Goal: Transaction & Acquisition: Book appointment/travel/reservation

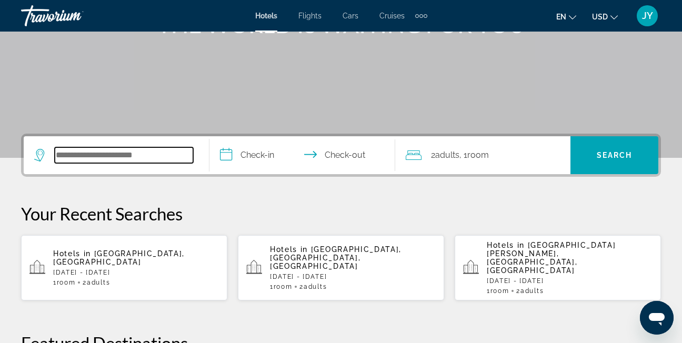
click at [106, 157] on input "Search widget" at bounding box center [124, 155] width 138 height 16
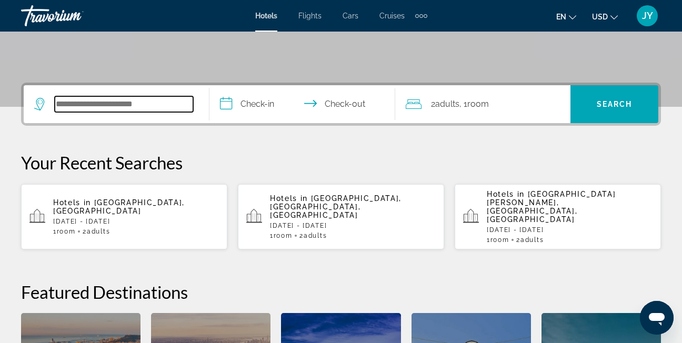
scroll to position [257, 0]
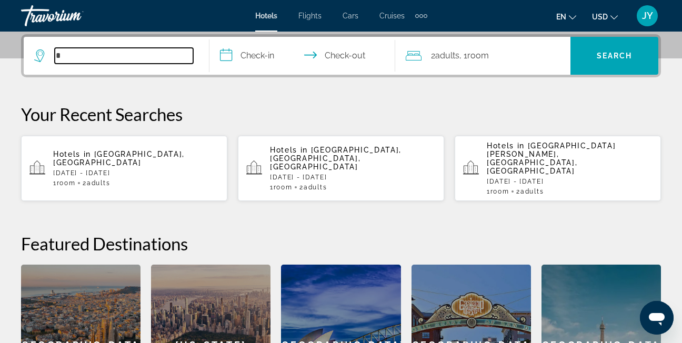
type input "*"
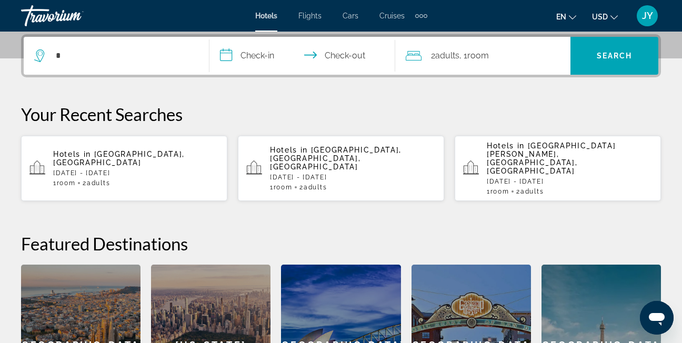
click at [121, 169] on p "[DATE] - [DATE]" at bounding box center [136, 172] width 166 height 7
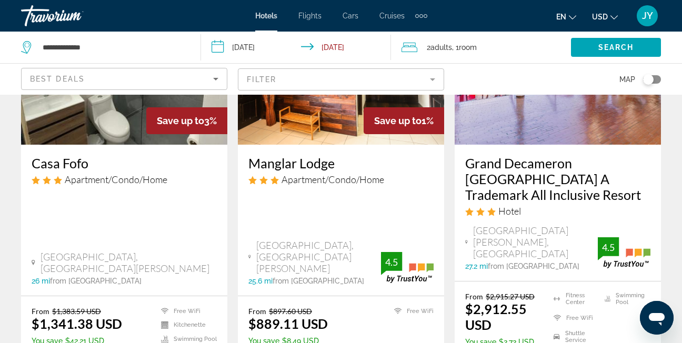
scroll to position [579, 0]
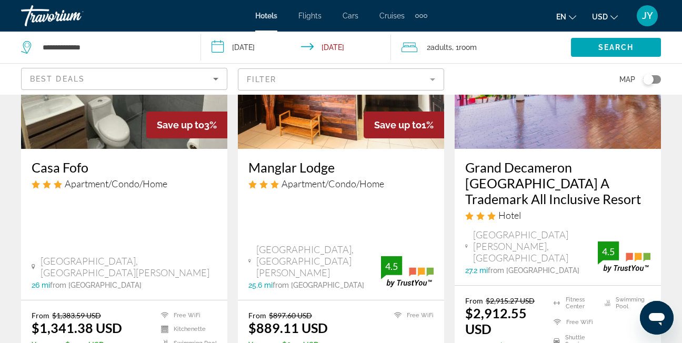
click at [263, 47] on input "**********" at bounding box center [298, 49] width 195 height 35
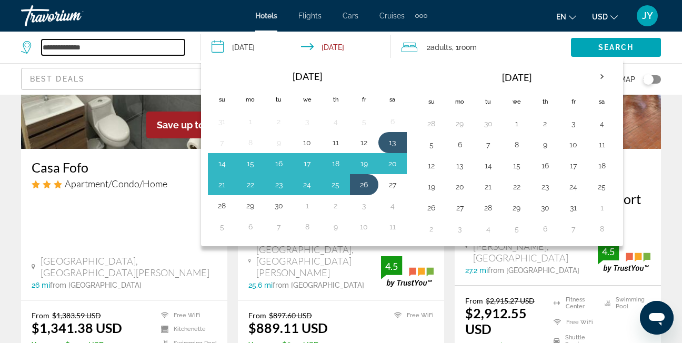
click at [79, 44] on input "**********" at bounding box center [113, 47] width 143 height 16
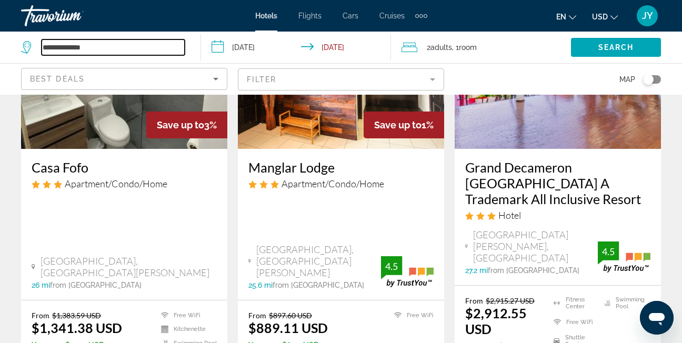
click at [128, 48] on input "**********" at bounding box center [113, 47] width 143 height 16
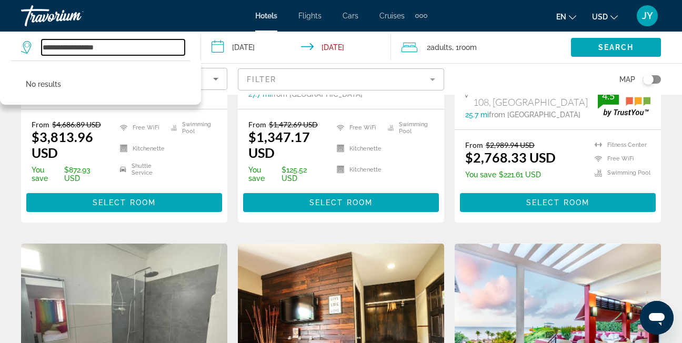
scroll to position [315, 0]
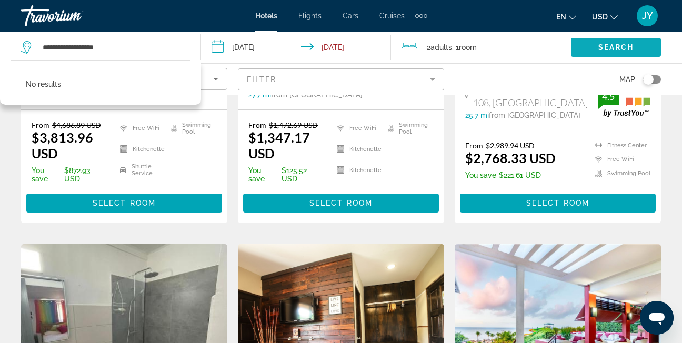
click at [595, 45] on span "Search widget" at bounding box center [616, 47] width 90 height 25
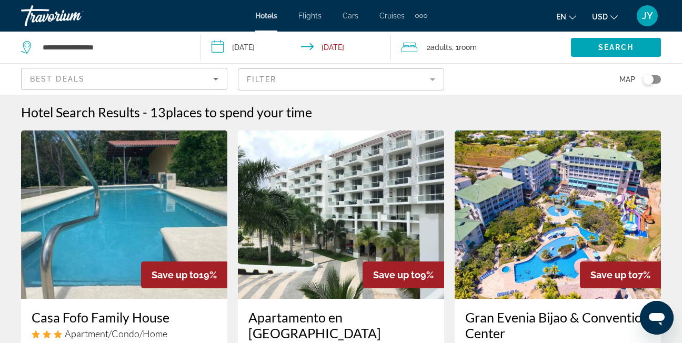
scroll to position [0, 0]
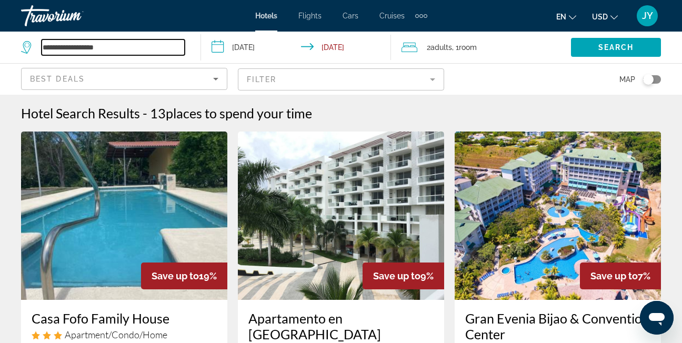
click at [99, 49] on input "**********" at bounding box center [113, 47] width 143 height 16
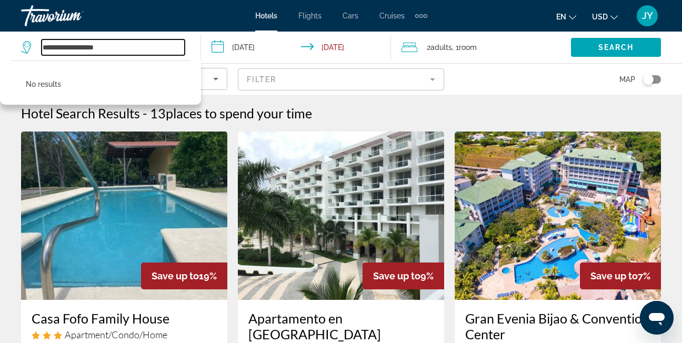
click at [103, 50] on input "**********" at bounding box center [113, 47] width 143 height 16
click at [72, 45] on input "**********" at bounding box center [113, 47] width 143 height 16
click at [92, 52] on input "**********" at bounding box center [113, 47] width 143 height 16
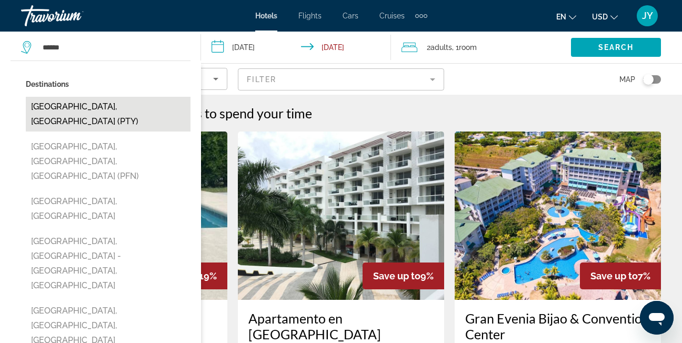
click at [64, 109] on button "[GEOGRAPHIC_DATA], [GEOGRAPHIC_DATA] (PTY)" at bounding box center [108, 114] width 165 height 35
type input "**********"
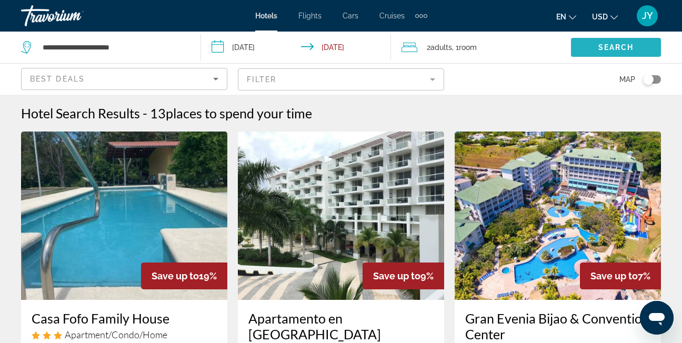
click at [594, 54] on span "Search widget" at bounding box center [616, 47] width 90 height 25
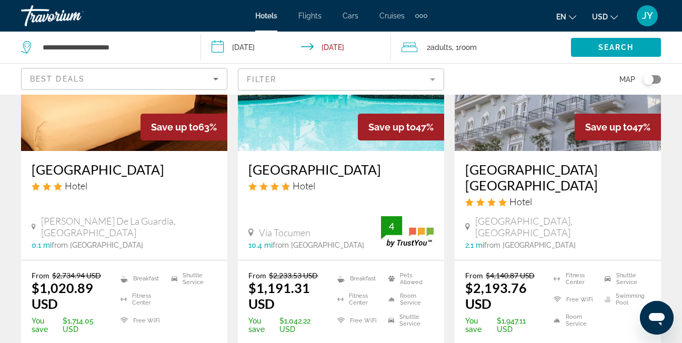
scroll to position [158, 0]
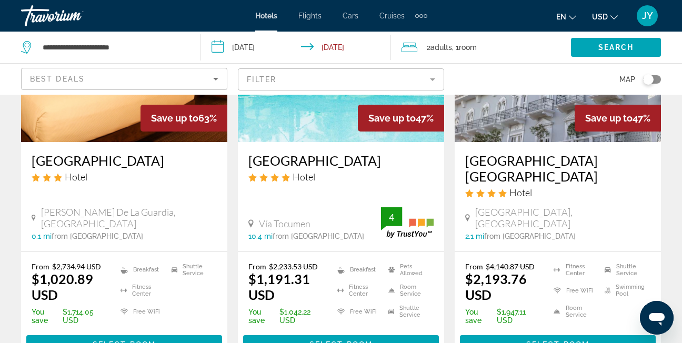
click at [319, 129] on img "Main content" at bounding box center [341, 58] width 206 height 168
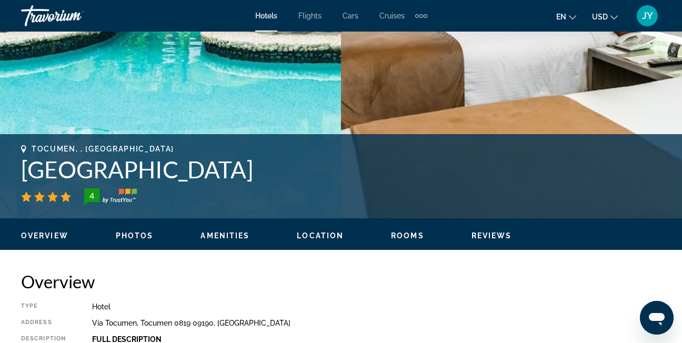
scroll to position [158, 0]
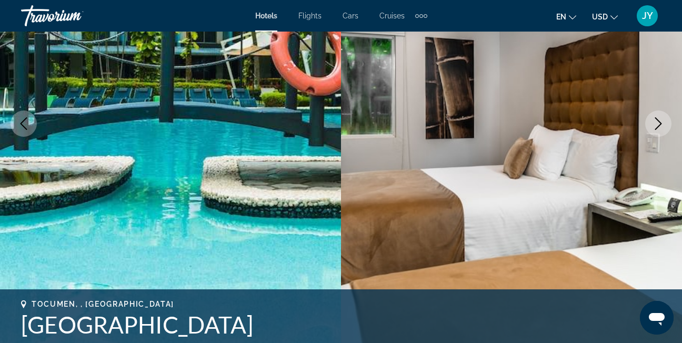
click at [658, 125] on icon "Next image" at bounding box center [658, 123] width 13 height 13
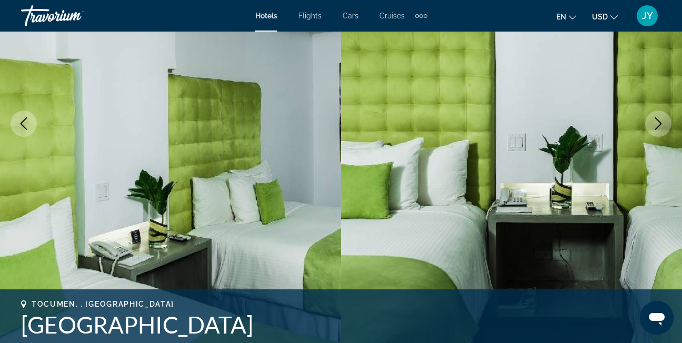
click at [658, 125] on icon "Next image" at bounding box center [658, 123] width 13 height 13
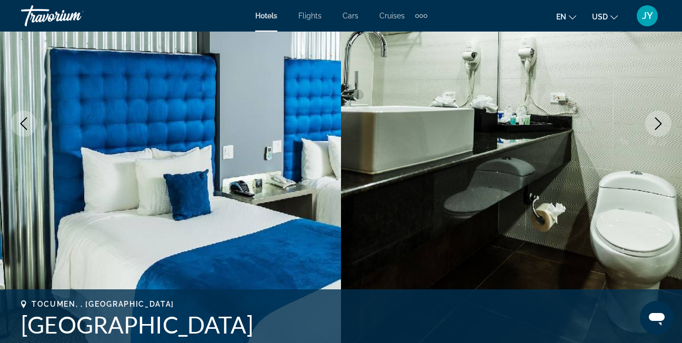
click at [658, 125] on icon "Next image" at bounding box center [658, 123] width 13 height 13
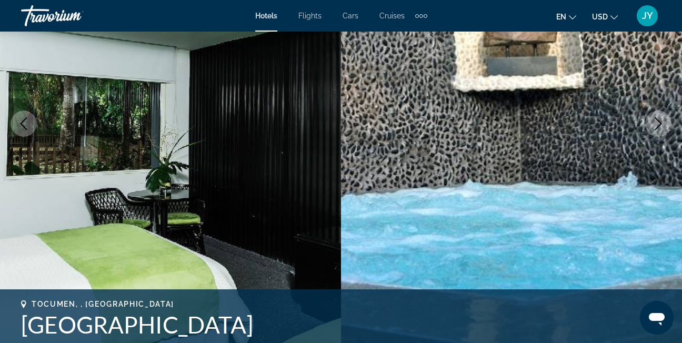
click at [658, 125] on icon "Next image" at bounding box center [658, 123] width 13 height 13
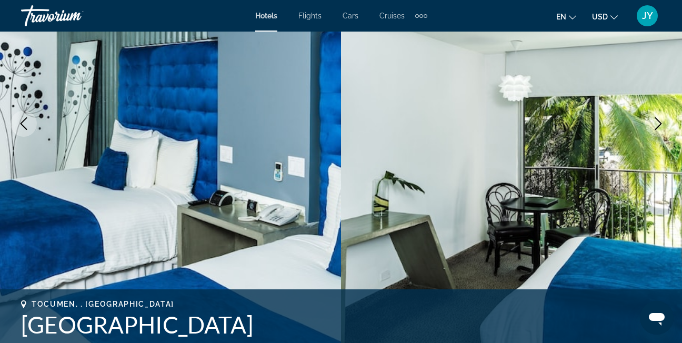
click at [658, 125] on icon "Next image" at bounding box center [658, 123] width 13 height 13
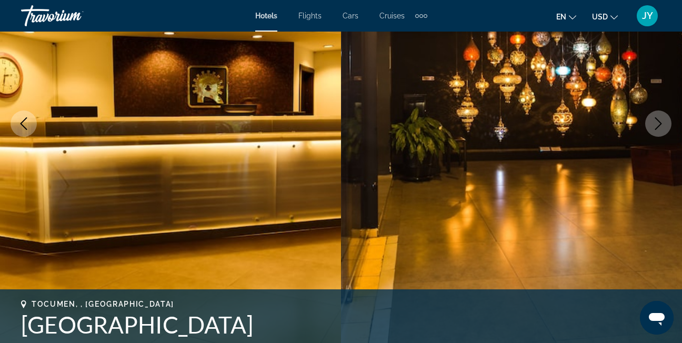
click at [658, 125] on icon "Next image" at bounding box center [658, 123] width 13 height 13
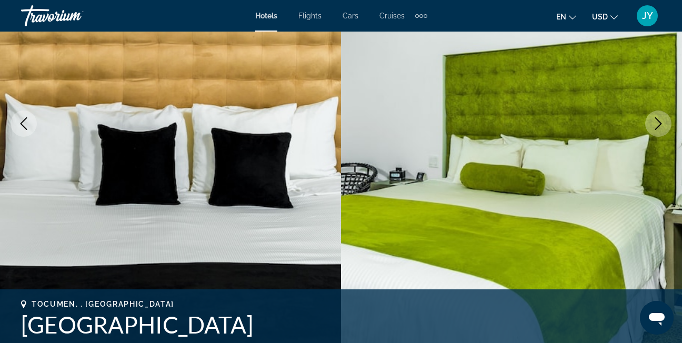
click at [658, 125] on icon "Next image" at bounding box center [658, 123] width 13 height 13
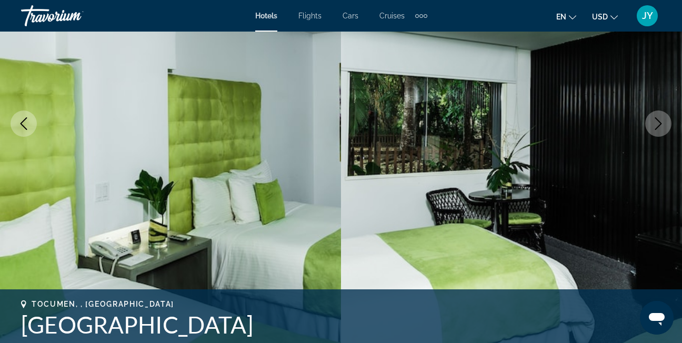
click at [657, 125] on icon "Next image" at bounding box center [658, 123] width 13 height 13
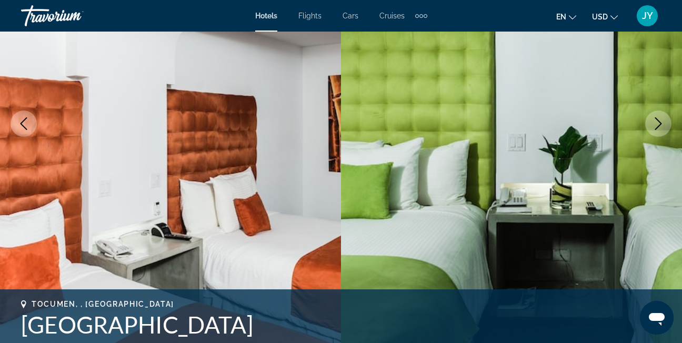
click at [657, 125] on icon "Next image" at bounding box center [658, 123] width 13 height 13
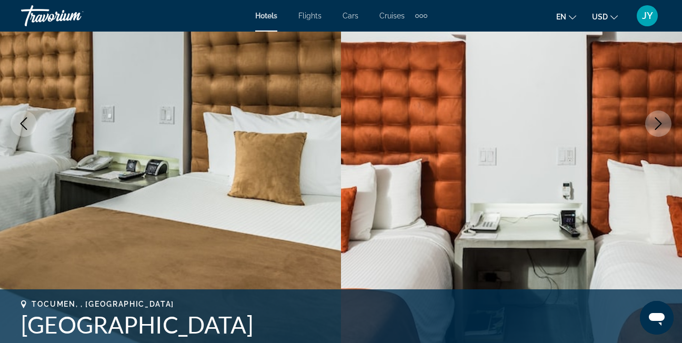
click at [653, 121] on icon "Next image" at bounding box center [658, 123] width 13 height 13
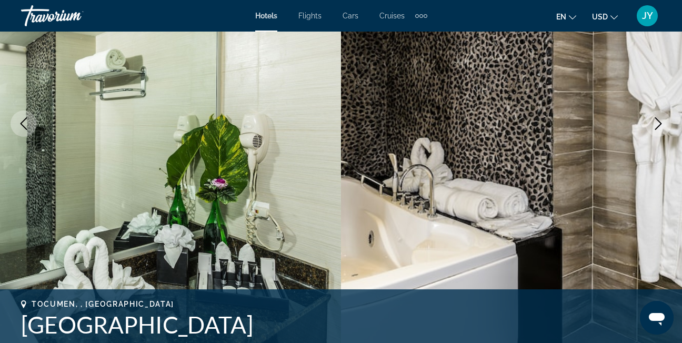
click at [653, 121] on icon "Next image" at bounding box center [658, 123] width 13 height 13
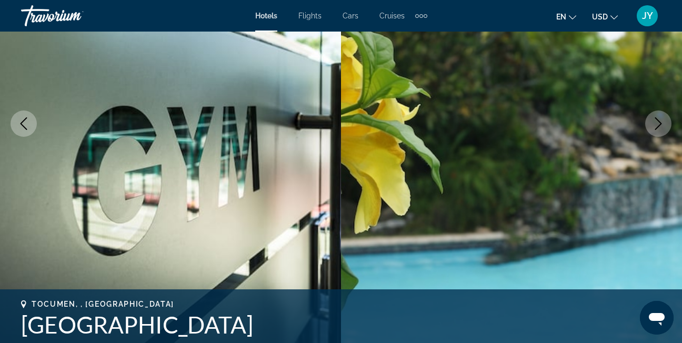
click at [653, 121] on icon "Next image" at bounding box center [658, 123] width 13 height 13
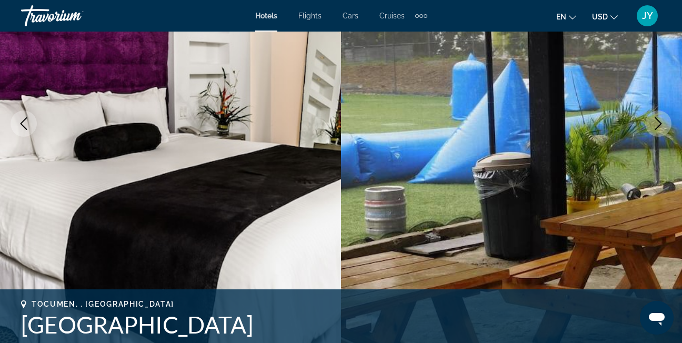
click at [653, 121] on icon "Next image" at bounding box center [658, 123] width 13 height 13
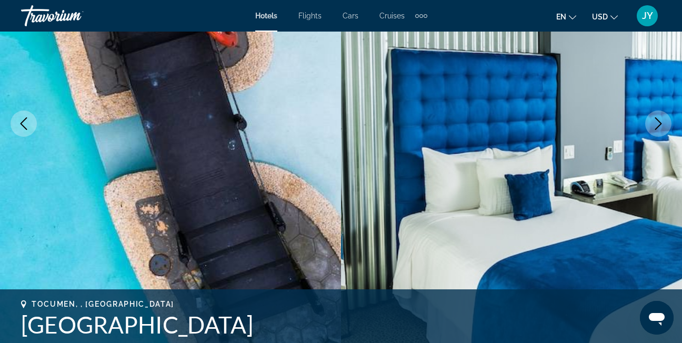
click at [653, 121] on icon "Next image" at bounding box center [658, 123] width 13 height 13
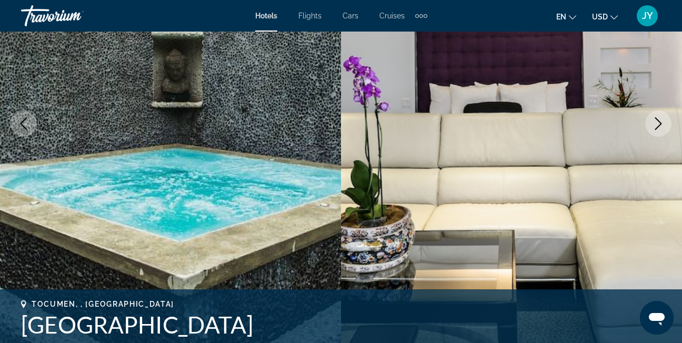
click at [652, 122] on button "Next image" at bounding box center [658, 124] width 26 height 26
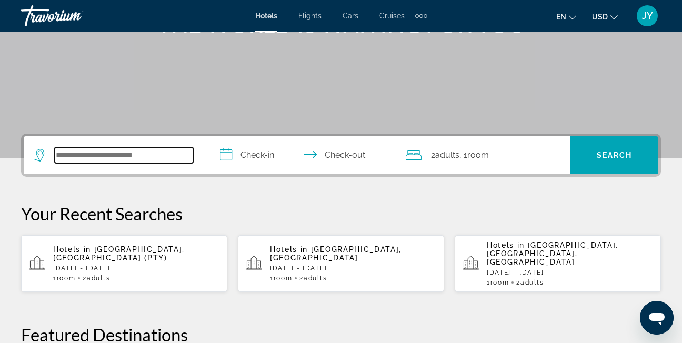
click at [133, 151] on input "Search widget" at bounding box center [124, 155] width 138 height 16
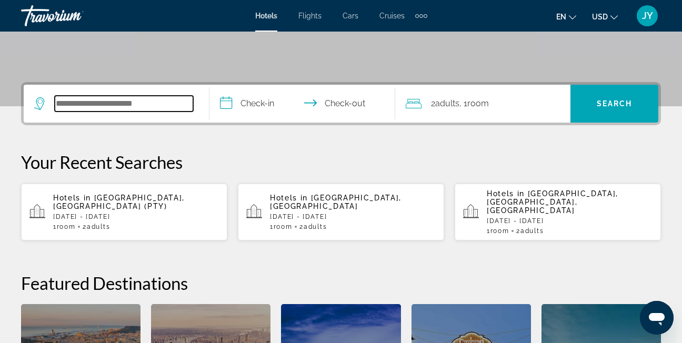
scroll to position [257, 0]
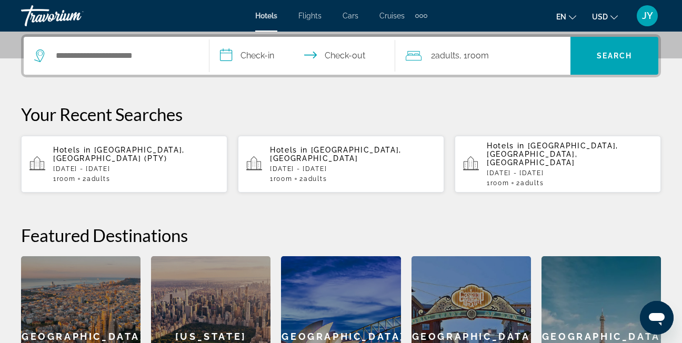
click at [123, 146] on span "[GEOGRAPHIC_DATA], [GEOGRAPHIC_DATA] (PTY)" at bounding box center [119, 154] width 132 height 17
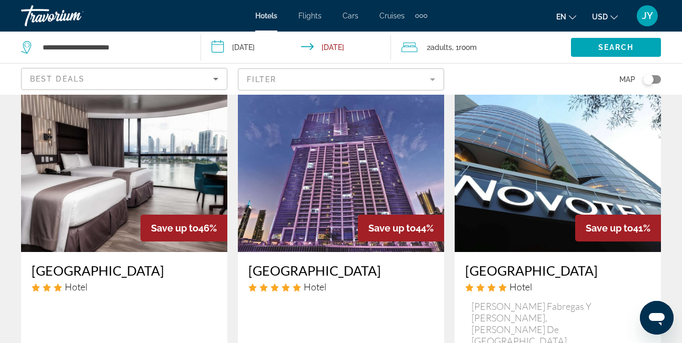
scroll to position [421, 0]
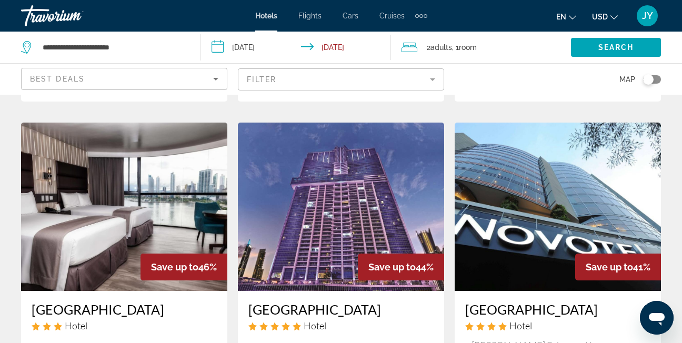
click at [367, 43] on input "**********" at bounding box center [298, 49] width 195 height 35
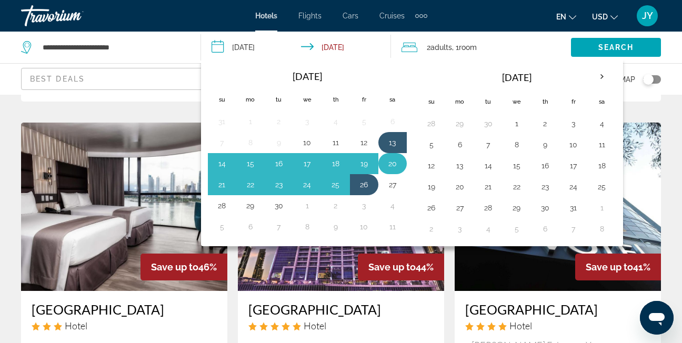
click at [392, 164] on button "20" at bounding box center [392, 163] width 17 height 15
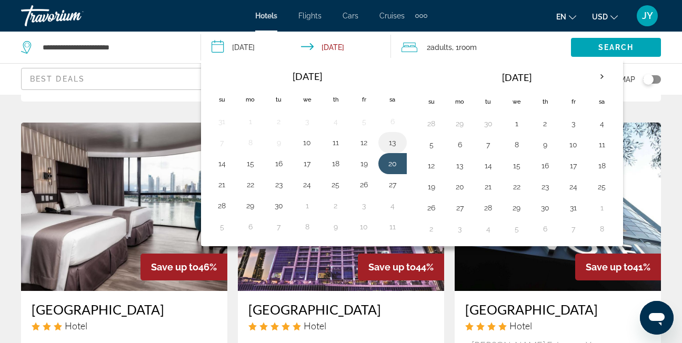
click at [390, 142] on button "13" at bounding box center [392, 142] width 17 height 15
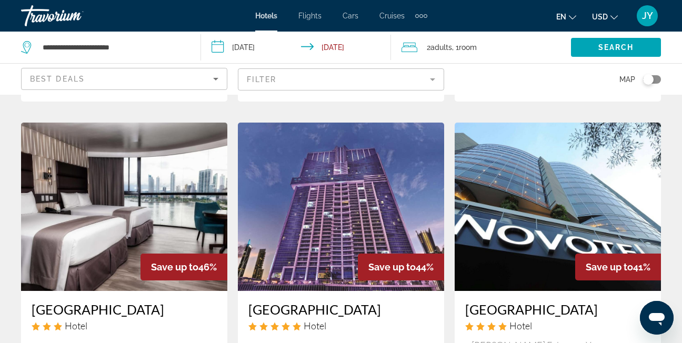
type input "**********"
click at [608, 46] on span "Search" at bounding box center [616, 47] width 36 height 8
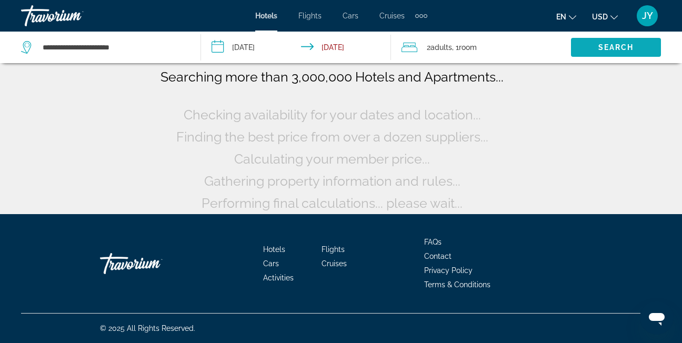
scroll to position [82, 0]
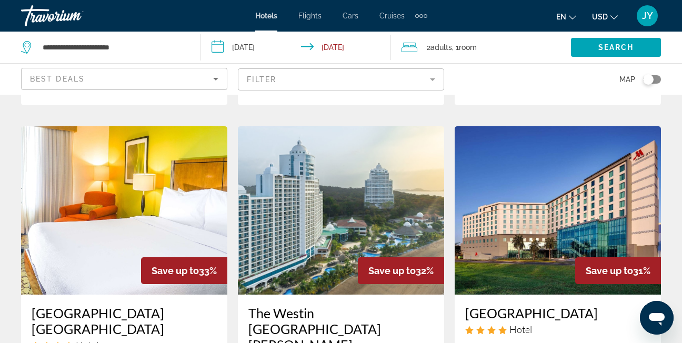
scroll to position [947, 0]
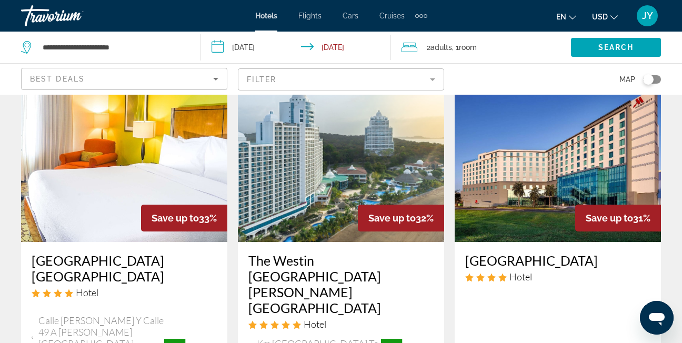
click at [524, 174] on img "Main content" at bounding box center [558, 158] width 206 height 168
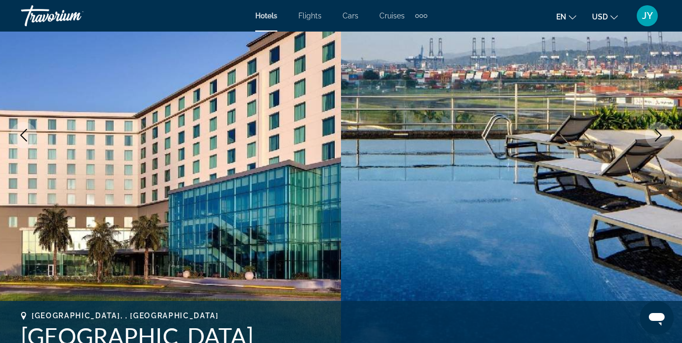
scroll to position [105, 0]
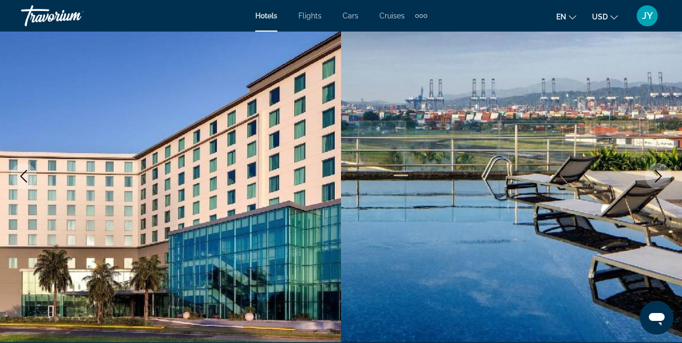
click at [657, 173] on icon "Next image" at bounding box center [658, 176] width 13 height 13
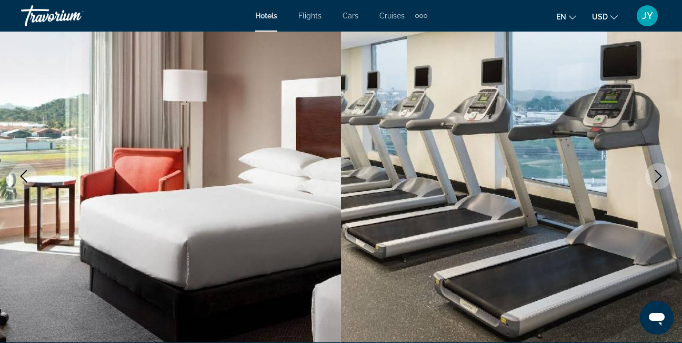
click at [653, 172] on icon "Next image" at bounding box center [658, 176] width 13 height 13
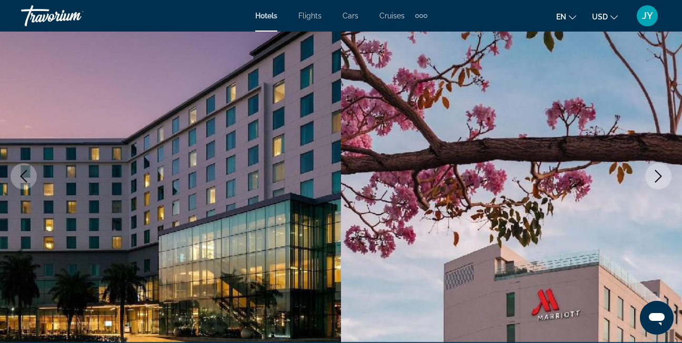
click at [655, 174] on icon "Next image" at bounding box center [658, 176] width 13 height 13
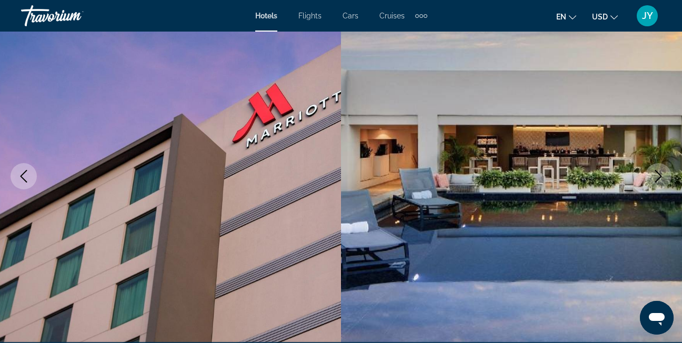
click at [655, 174] on icon "Next image" at bounding box center [658, 176] width 13 height 13
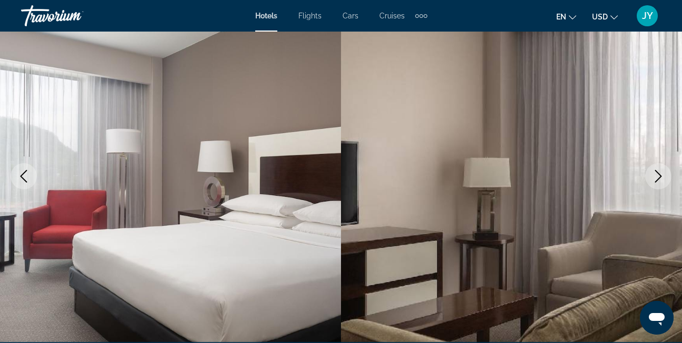
click at [655, 174] on icon "Next image" at bounding box center [658, 176] width 13 height 13
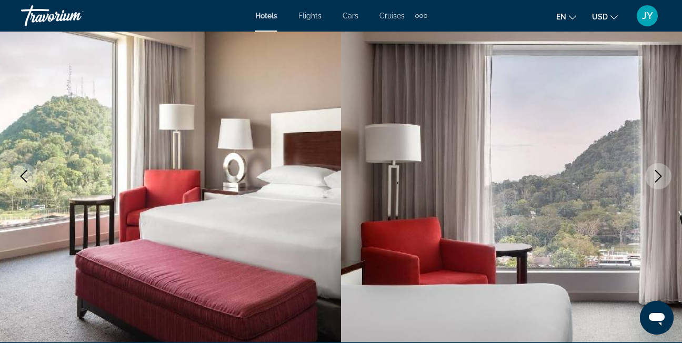
click at [655, 174] on icon "Next image" at bounding box center [658, 176] width 13 height 13
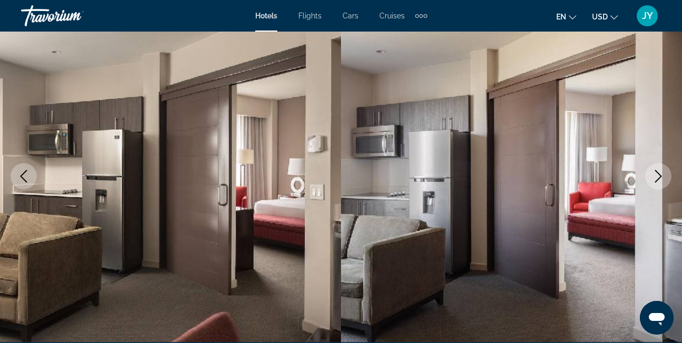
click at [655, 174] on icon "Next image" at bounding box center [658, 176] width 13 height 13
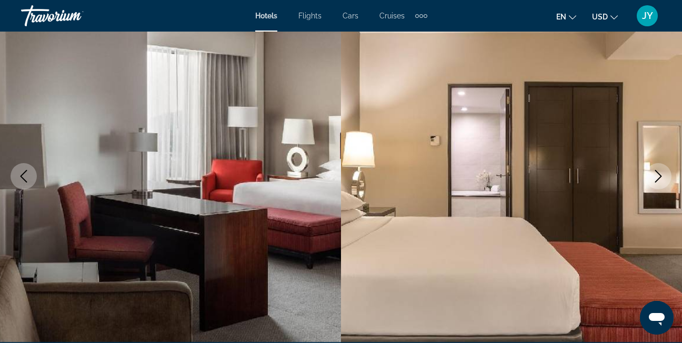
click at [655, 174] on icon "Next image" at bounding box center [658, 176] width 13 height 13
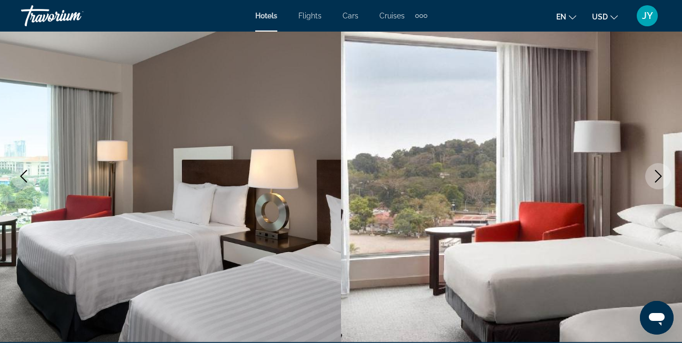
click at [652, 176] on icon "Next image" at bounding box center [658, 176] width 13 height 13
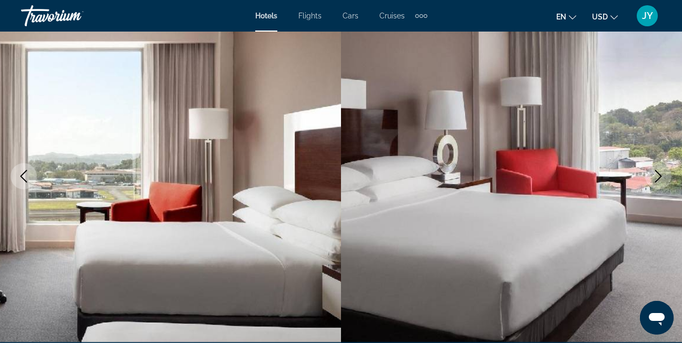
click at [661, 174] on icon "Next image" at bounding box center [658, 176] width 13 height 13
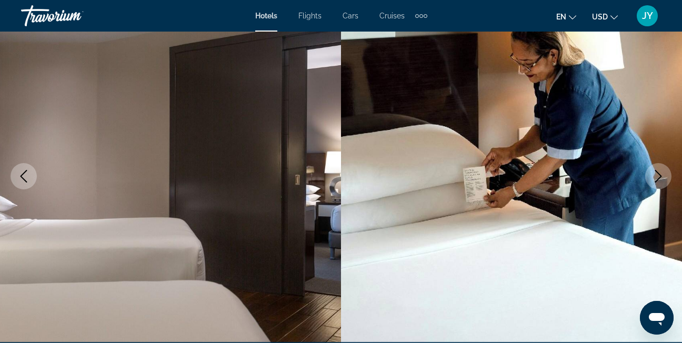
click at [661, 171] on icon "Next image" at bounding box center [658, 176] width 13 height 13
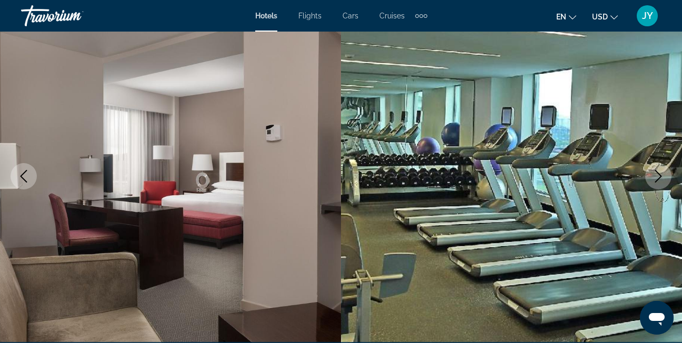
click at [661, 171] on icon "Next image" at bounding box center [658, 176] width 13 height 13
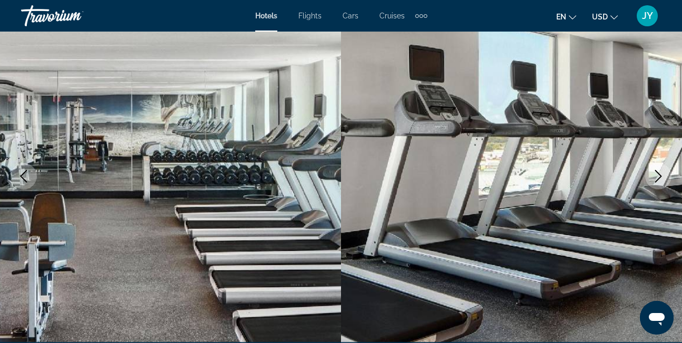
click at [661, 171] on icon "Next image" at bounding box center [658, 176] width 13 height 13
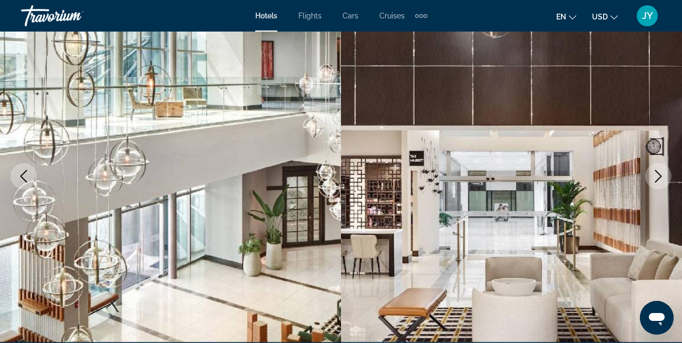
click at [661, 171] on icon "Next image" at bounding box center [658, 176] width 13 height 13
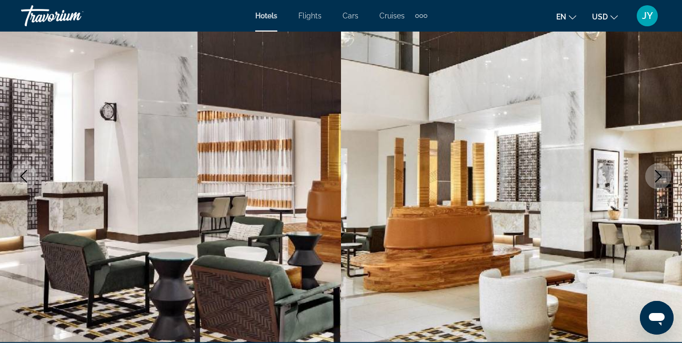
click at [661, 171] on icon "Next image" at bounding box center [658, 176] width 13 height 13
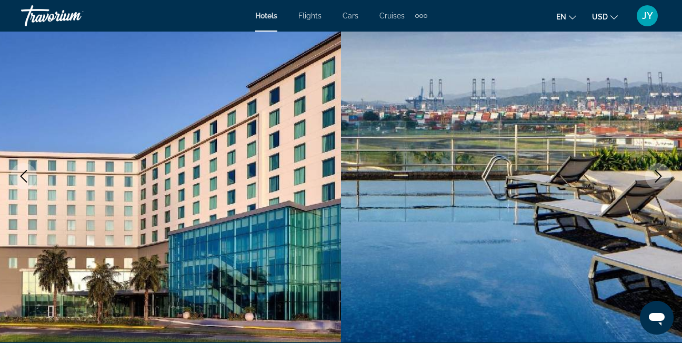
click at [659, 171] on icon "Next image" at bounding box center [658, 176] width 13 height 13
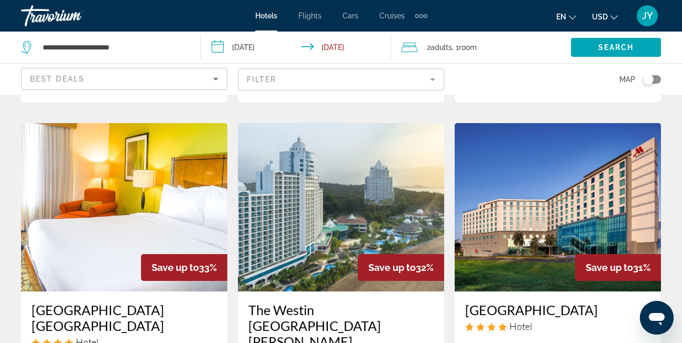
scroll to position [895, 0]
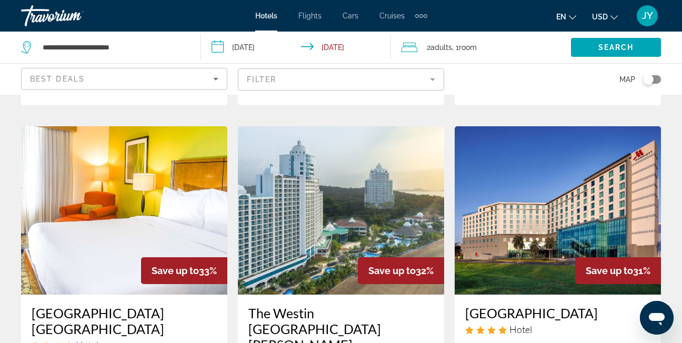
click at [319, 181] on img "Main content" at bounding box center [341, 210] width 206 height 168
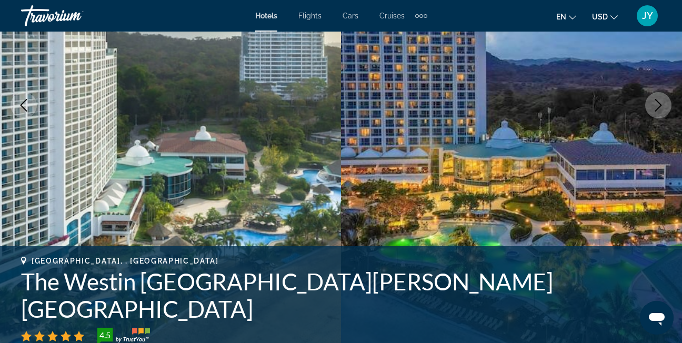
scroll to position [158, 0]
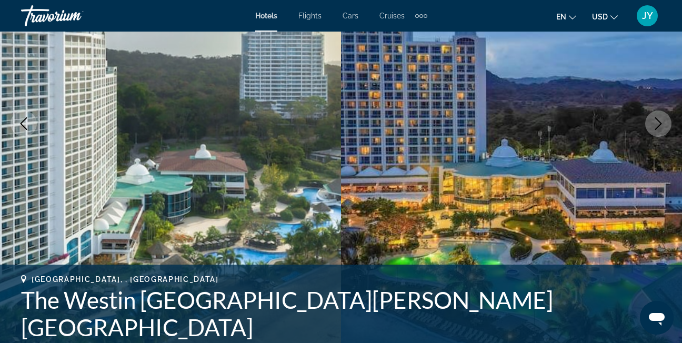
click at [662, 122] on icon "Next image" at bounding box center [658, 123] width 13 height 13
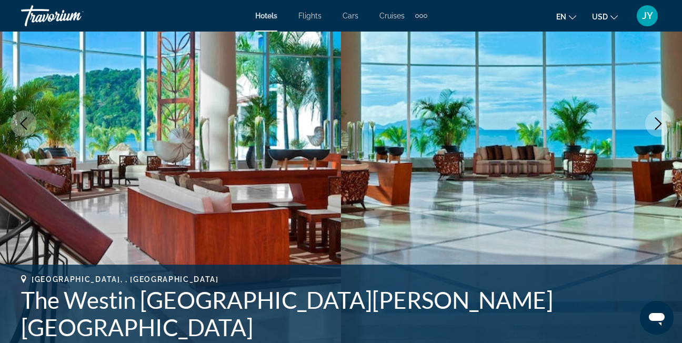
click at [660, 121] on icon "Next image" at bounding box center [658, 123] width 13 height 13
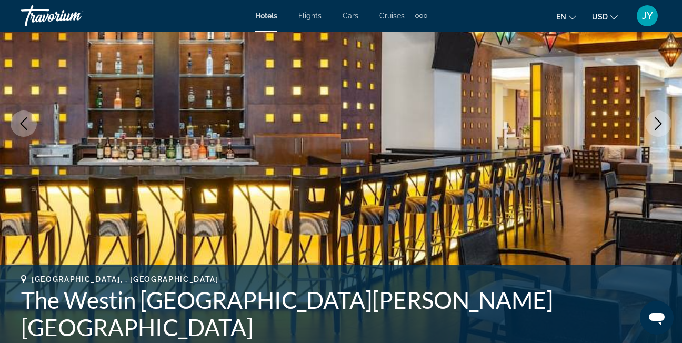
click at [660, 121] on icon "Next image" at bounding box center [658, 123] width 13 height 13
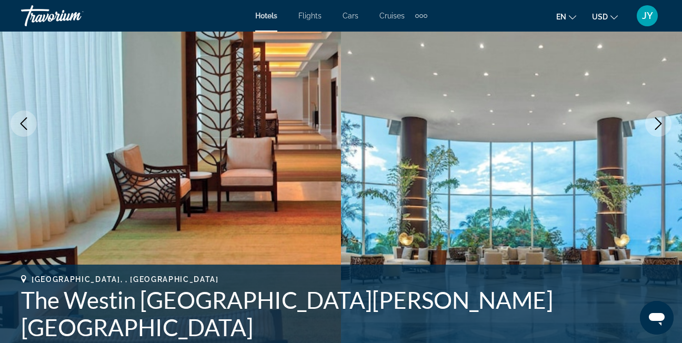
click at [660, 121] on icon "Next image" at bounding box center [658, 123] width 13 height 13
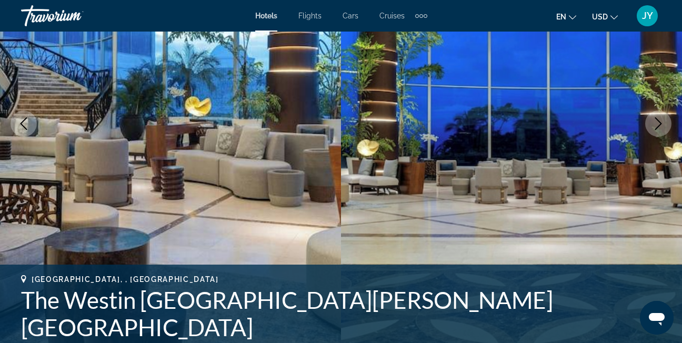
click at [660, 121] on icon "Next image" at bounding box center [658, 123] width 13 height 13
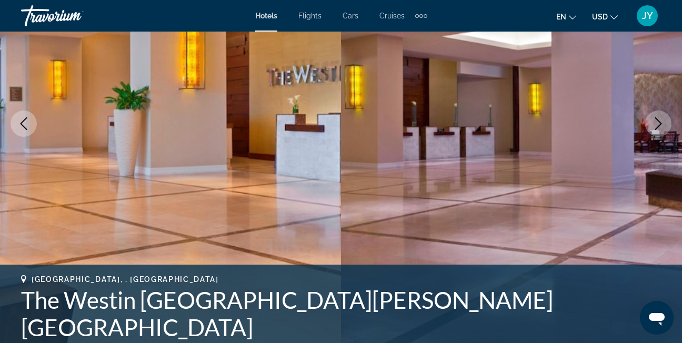
click at [660, 121] on icon "Next image" at bounding box center [658, 123] width 13 height 13
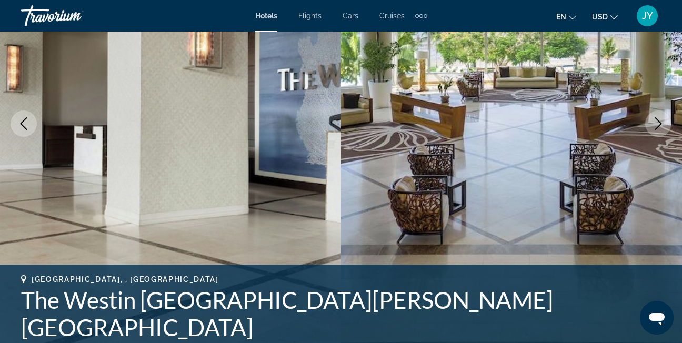
click at [660, 121] on icon "Next image" at bounding box center [658, 123] width 13 height 13
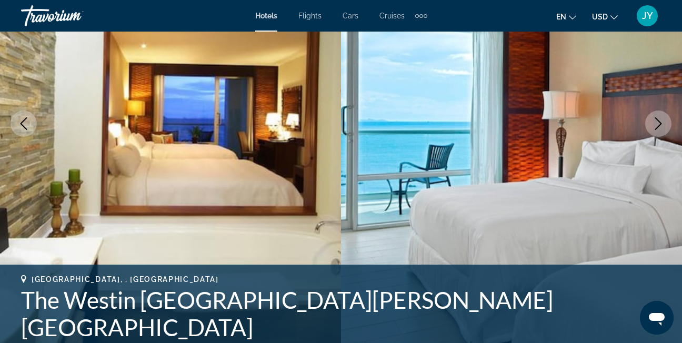
click at [660, 121] on icon "Next image" at bounding box center [658, 123] width 13 height 13
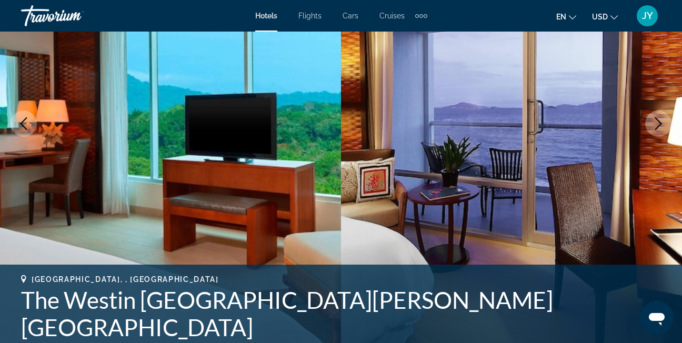
click at [660, 121] on icon "Next image" at bounding box center [658, 123] width 13 height 13
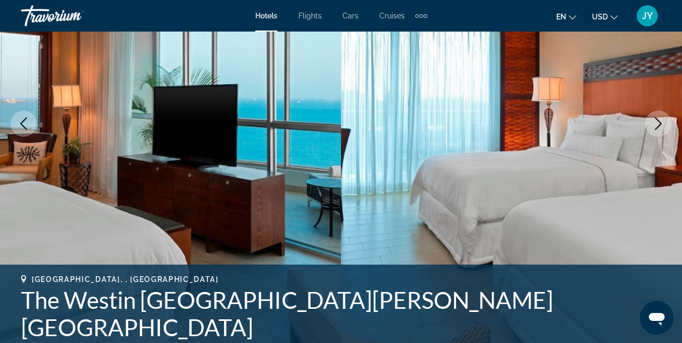
click at [660, 121] on icon "Next image" at bounding box center [658, 123] width 13 height 13
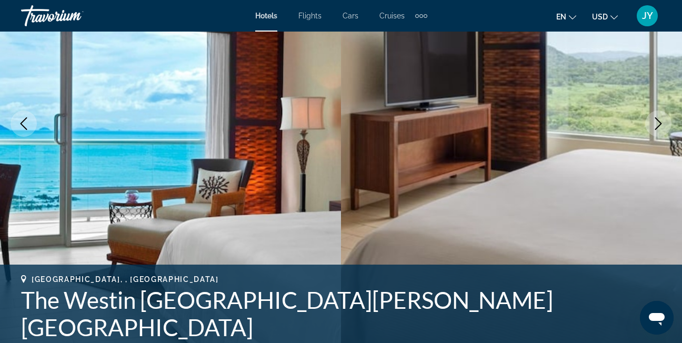
click at [660, 121] on icon "Next image" at bounding box center [658, 123] width 13 height 13
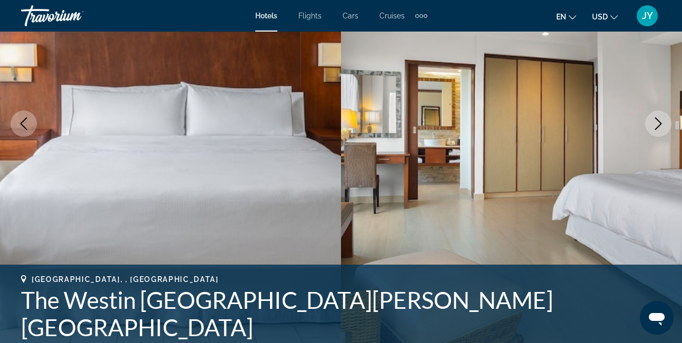
click at [660, 121] on icon "Next image" at bounding box center [658, 123] width 13 height 13
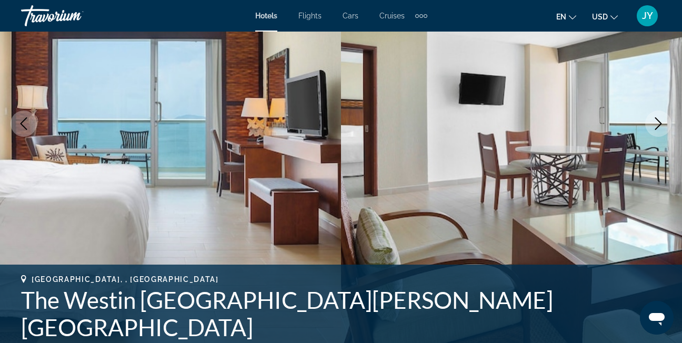
click at [660, 121] on icon "Next image" at bounding box center [658, 123] width 13 height 13
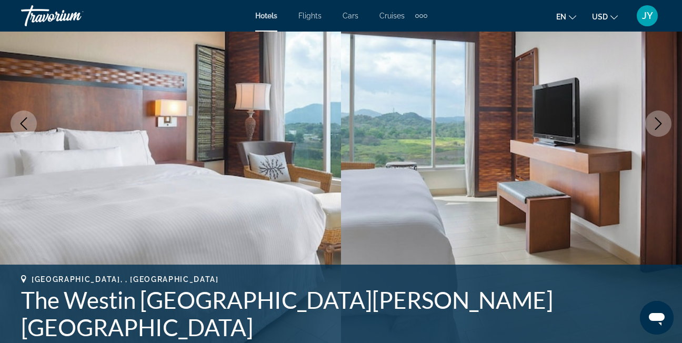
click at [660, 121] on icon "Next image" at bounding box center [658, 123] width 13 height 13
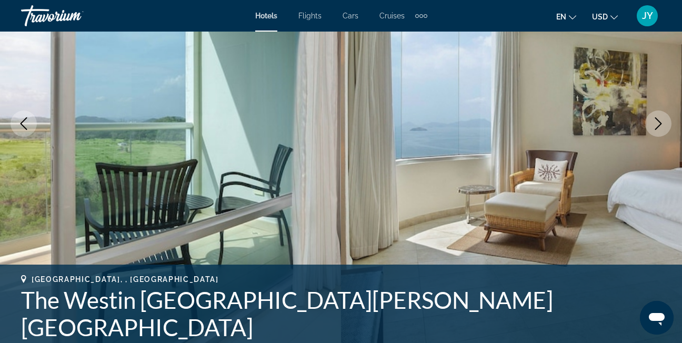
click at [660, 121] on icon "Next image" at bounding box center [658, 123] width 13 height 13
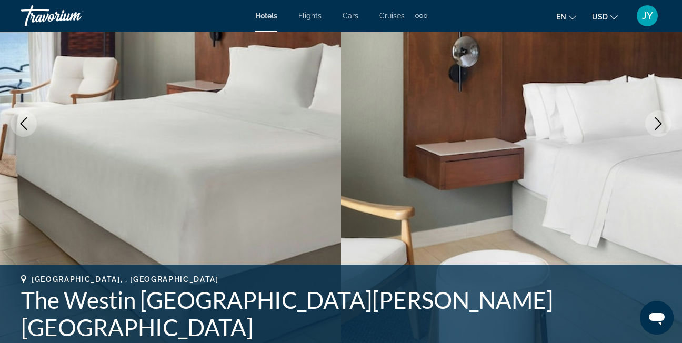
click at [660, 121] on icon "Next image" at bounding box center [658, 123] width 13 height 13
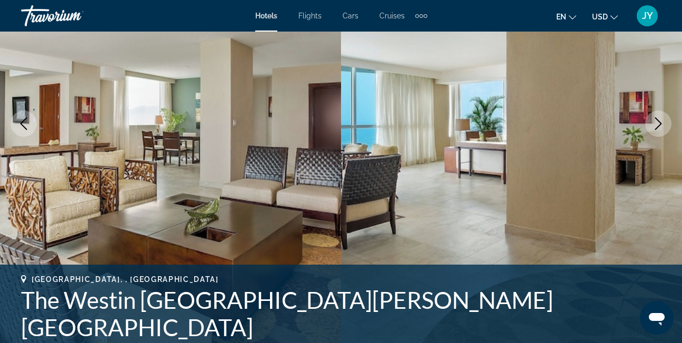
click at [660, 121] on icon "Next image" at bounding box center [658, 123] width 13 height 13
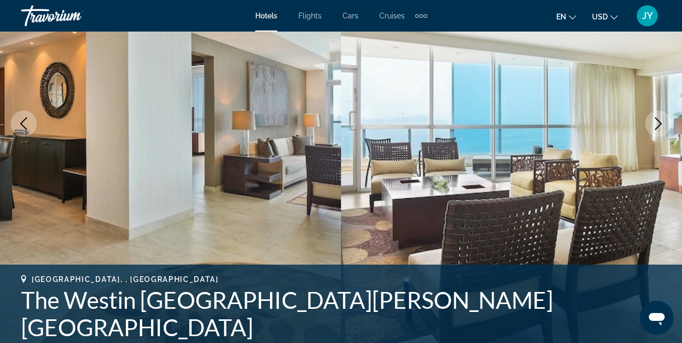
click at [660, 121] on icon "Next image" at bounding box center [658, 123] width 13 height 13
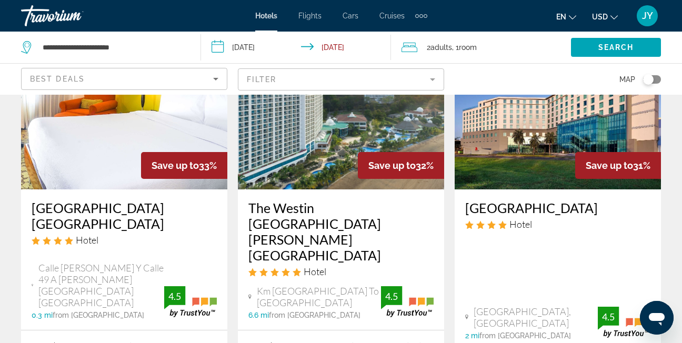
scroll to position [947, 0]
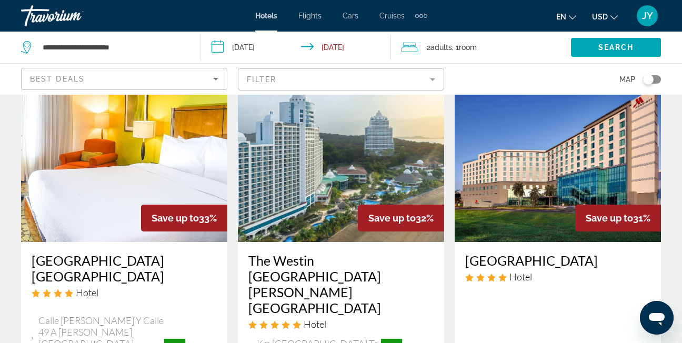
click at [330, 162] on img "Main content" at bounding box center [341, 158] width 206 height 168
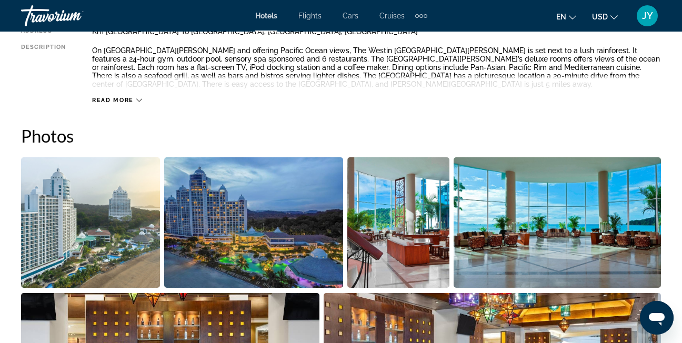
scroll to position [632, 0]
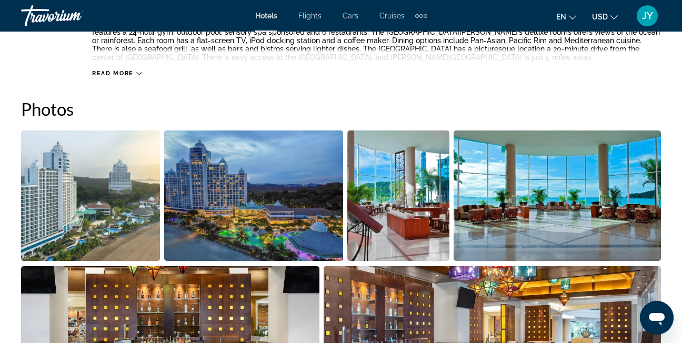
click at [122, 71] on span "Read more" at bounding box center [113, 73] width 42 height 7
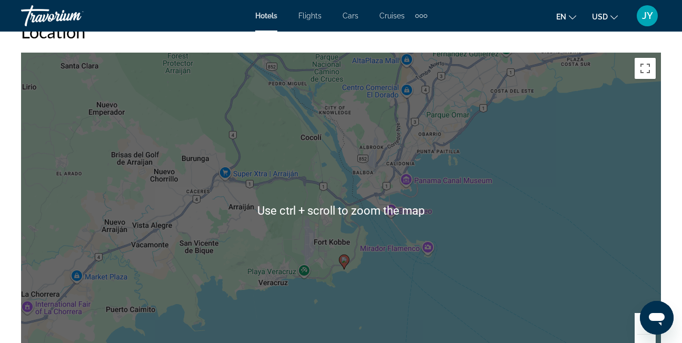
scroll to position [1158, 0]
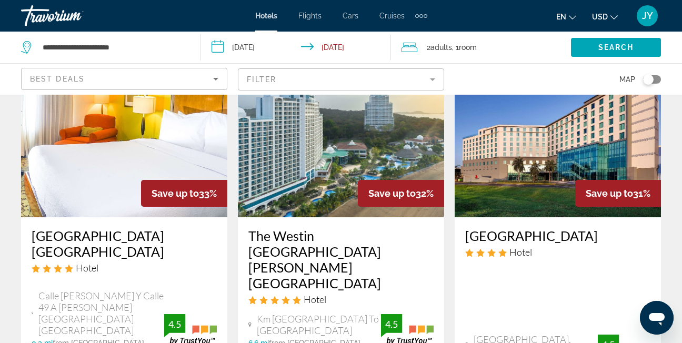
scroll to position [947, 0]
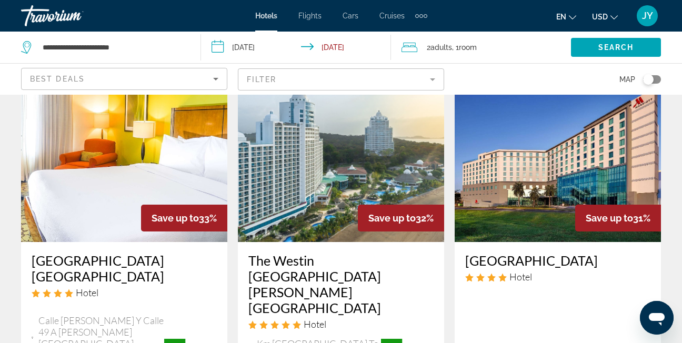
click at [105, 139] on img "Main content" at bounding box center [124, 158] width 206 height 168
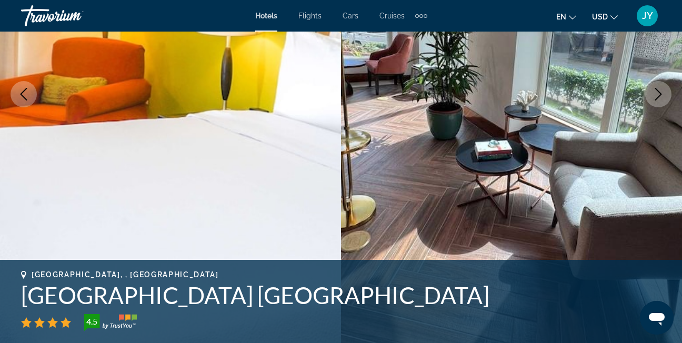
scroll to position [158, 0]
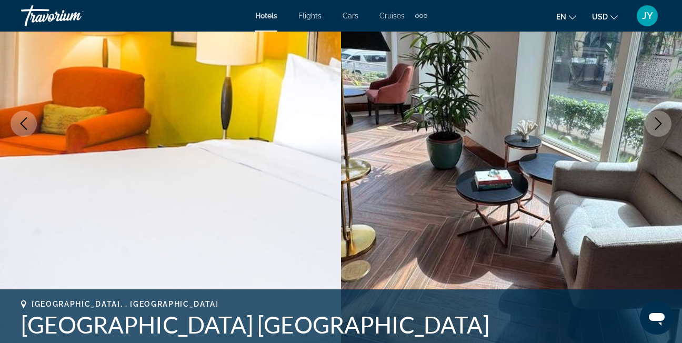
click at [658, 122] on icon "Next image" at bounding box center [658, 123] width 13 height 13
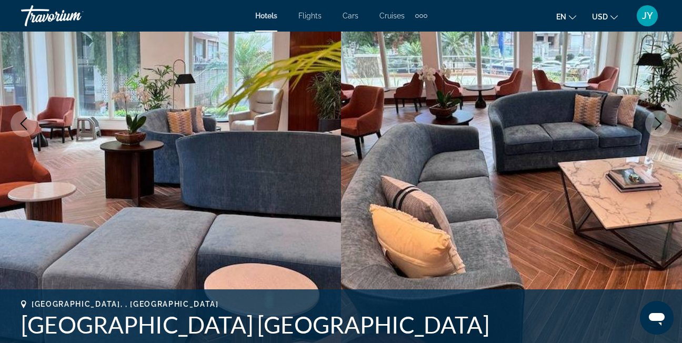
click at [660, 124] on icon "Next image" at bounding box center [658, 123] width 13 height 13
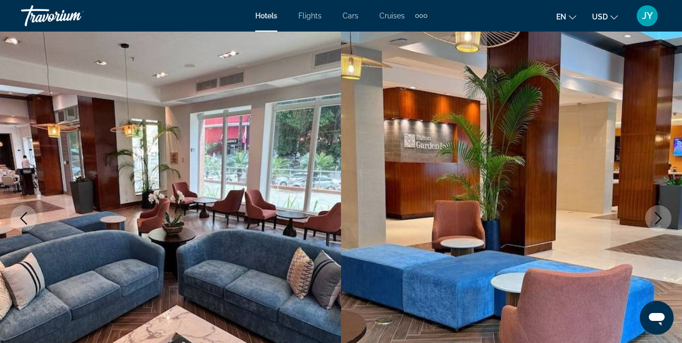
scroll to position [53, 0]
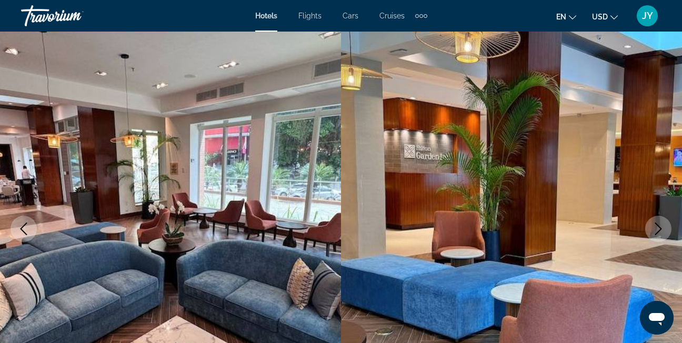
click at [661, 222] on button "Next image" at bounding box center [658, 229] width 26 height 26
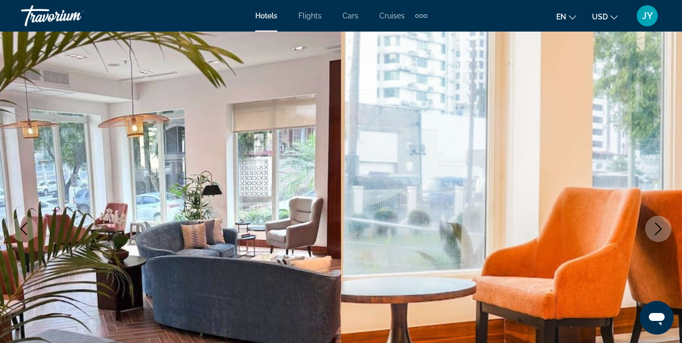
click at [658, 224] on icon "Next image" at bounding box center [658, 229] width 13 height 13
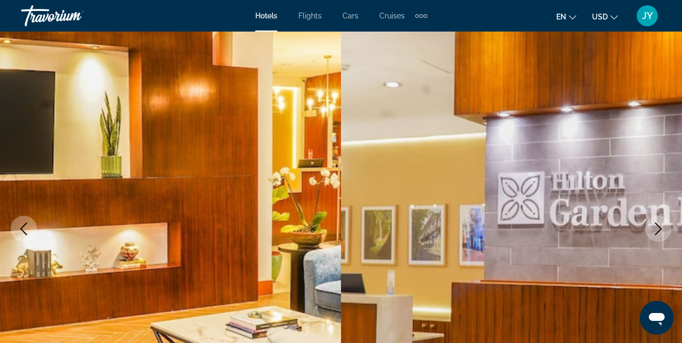
click at [658, 224] on icon "Next image" at bounding box center [658, 229] width 13 height 13
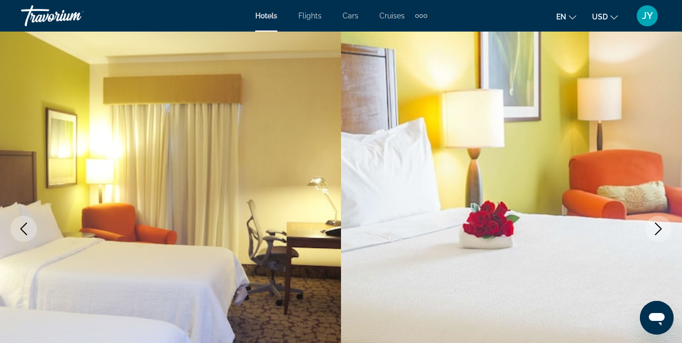
click at [658, 224] on icon "Next image" at bounding box center [658, 229] width 13 height 13
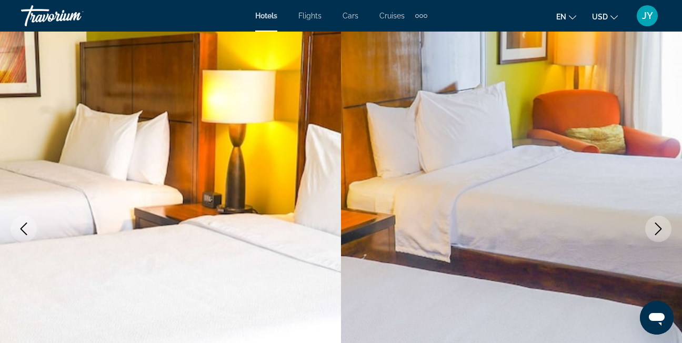
click at [658, 224] on icon "Next image" at bounding box center [658, 229] width 13 height 13
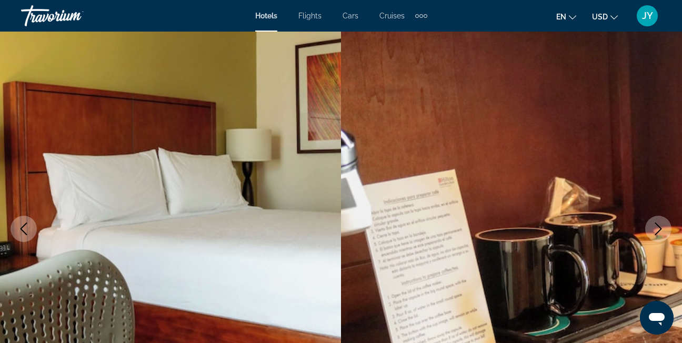
click at [658, 224] on icon "Next image" at bounding box center [658, 229] width 13 height 13
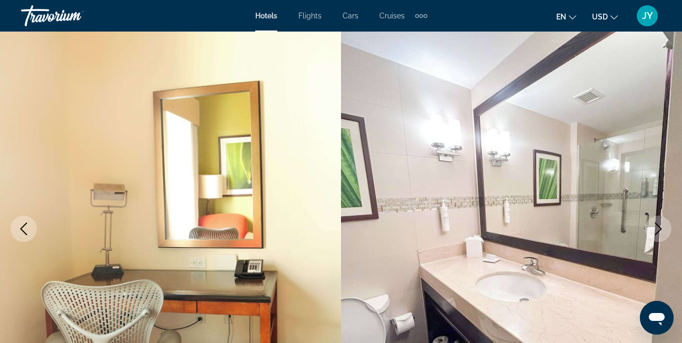
click at [658, 224] on icon "Next image" at bounding box center [658, 229] width 13 height 13
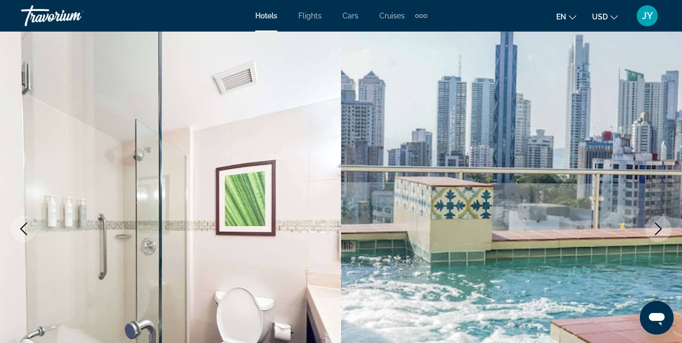
click at [658, 224] on icon "Next image" at bounding box center [658, 229] width 13 height 13
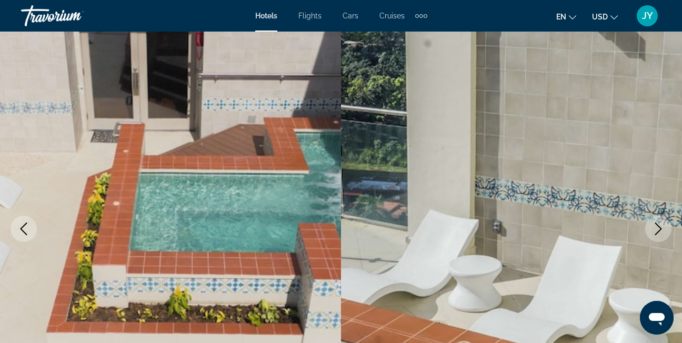
click at [658, 224] on icon "Next image" at bounding box center [658, 229] width 13 height 13
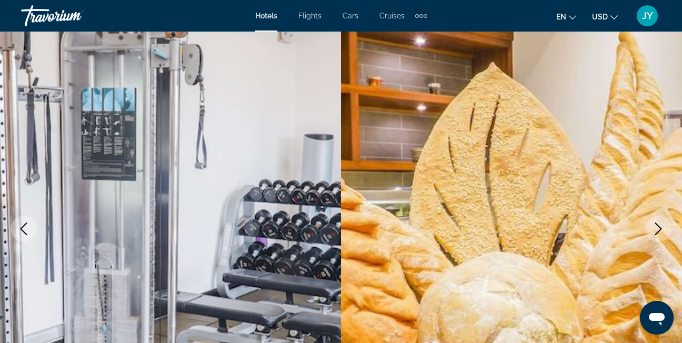
click at [658, 224] on icon "Next image" at bounding box center [658, 229] width 13 height 13
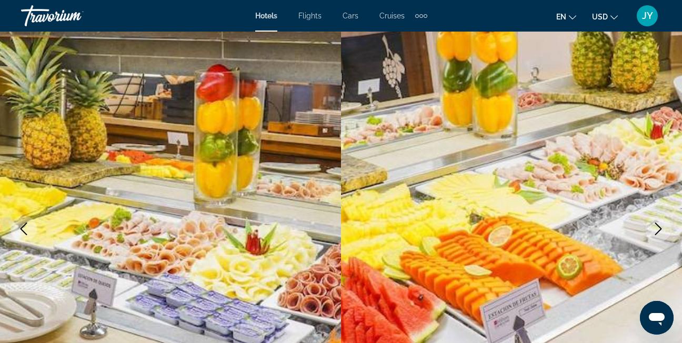
click at [658, 224] on icon "Next image" at bounding box center [658, 229] width 13 height 13
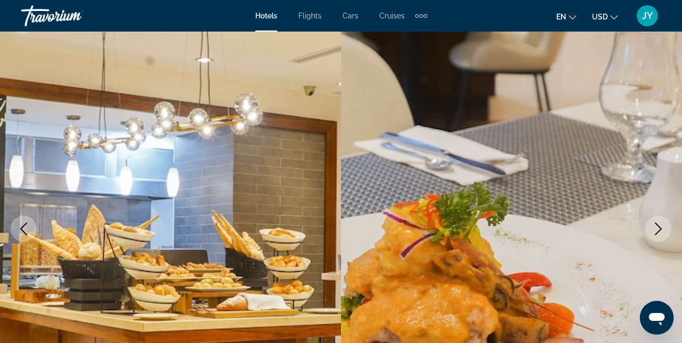
click at [658, 224] on icon "Next image" at bounding box center [658, 229] width 13 height 13
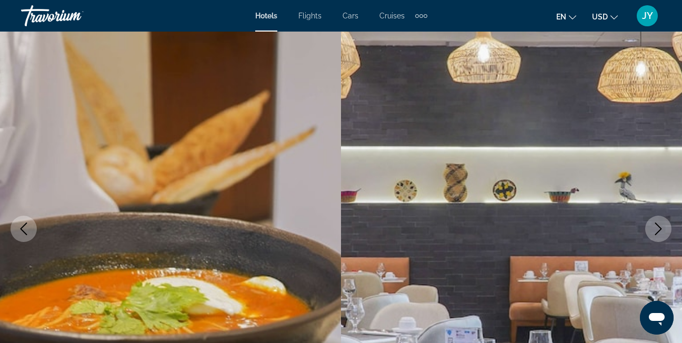
click at [658, 225] on icon "Next image" at bounding box center [658, 229] width 13 height 13
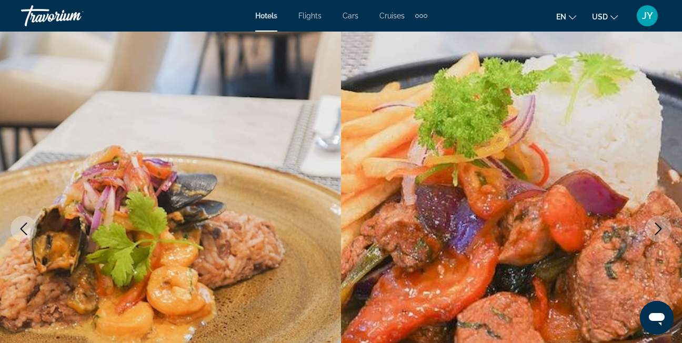
click at [658, 225] on icon "Next image" at bounding box center [658, 229] width 13 height 13
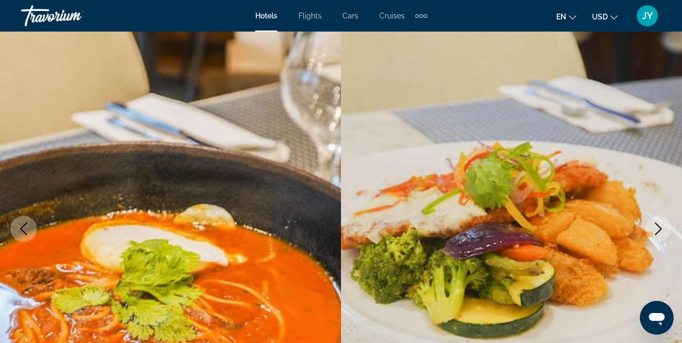
click at [658, 225] on icon "Next image" at bounding box center [658, 229] width 13 height 13
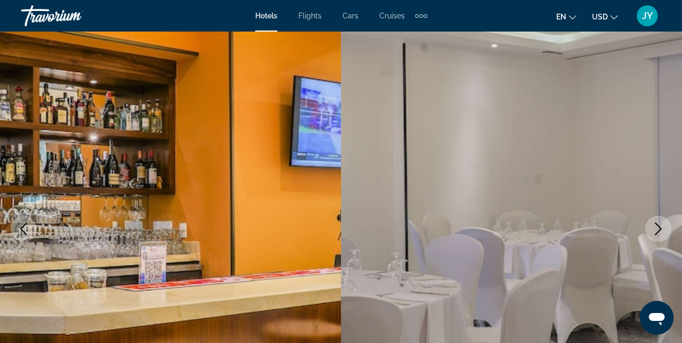
click at [657, 225] on icon "Next image" at bounding box center [658, 229] width 7 height 13
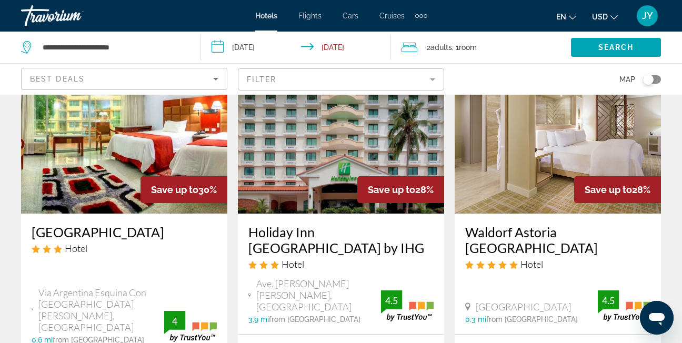
scroll to position [1421, 0]
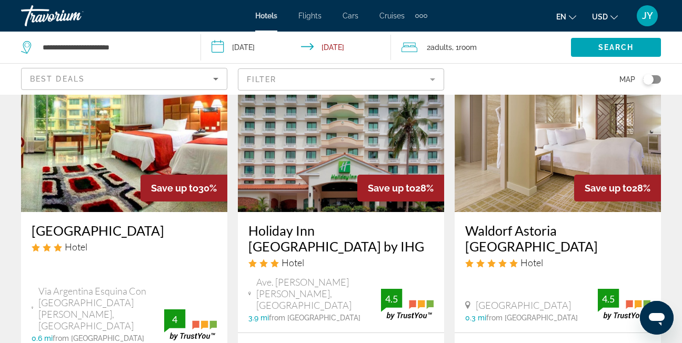
click at [561, 128] on img "Main content" at bounding box center [558, 128] width 206 height 168
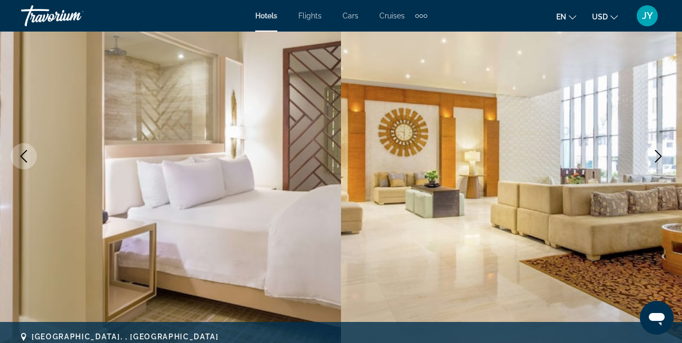
scroll to position [105, 0]
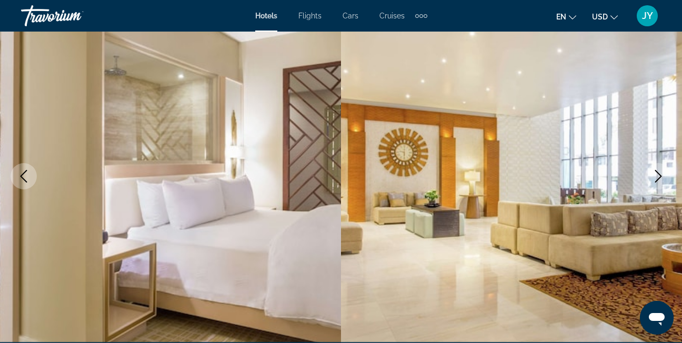
click at [655, 173] on icon "Next image" at bounding box center [658, 176] width 13 height 13
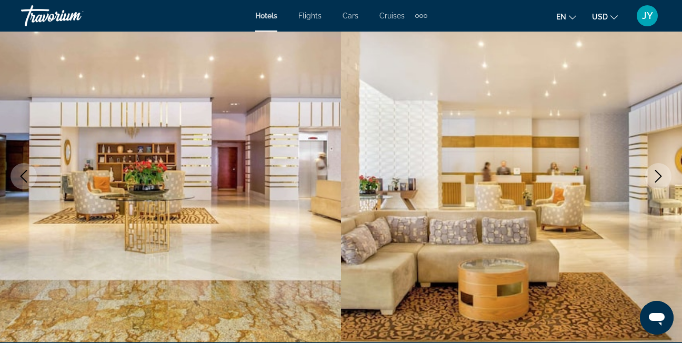
click at [652, 171] on icon "Next image" at bounding box center [658, 176] width 13 height 13
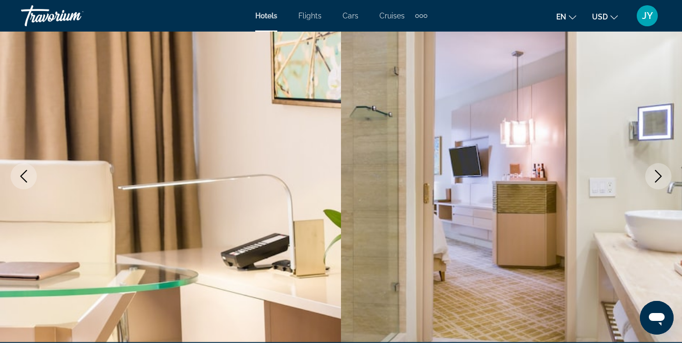
click at [652, 171] on icon "Next image" at bounding box center [658, 176] width 13 height 13
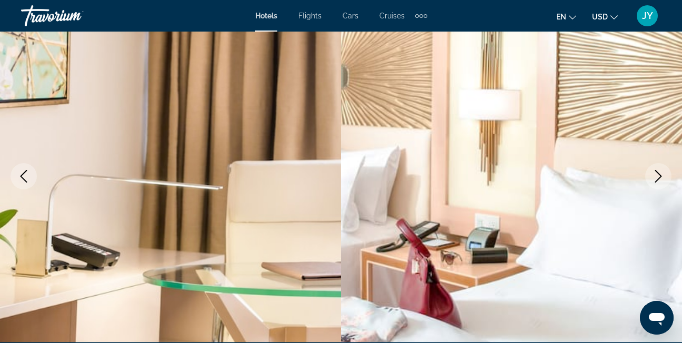
click at [652, 171] on button "Next image" at bounding box center [658, 176] width 26 height 26
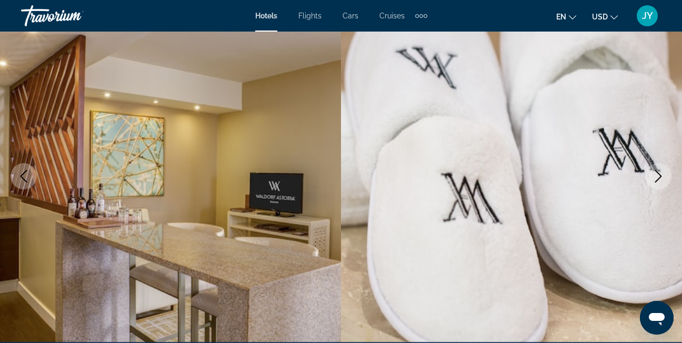
click at [652, 171] on button "Next image" at bounding box center [658, 176] width 26 height 26
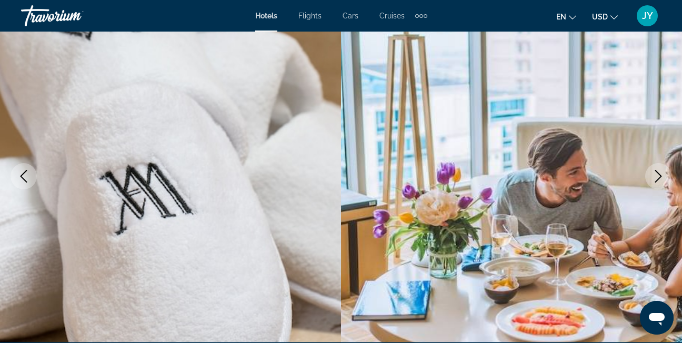
click at [652, 171] on button "Next image" at bounding box center [658, 176] width 26 height 26
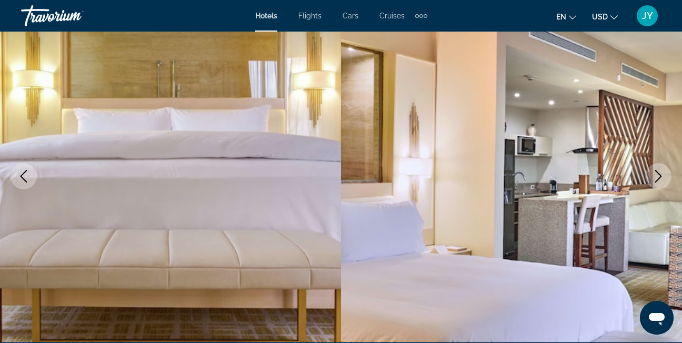
click at [652, 171] on button "Next image" at bounding box center [658, 176] width 26 height 26
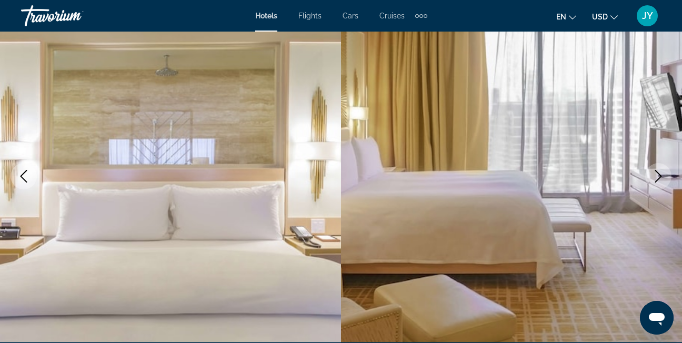
click at [652, 172] on button "Next image" at bounding box center [658, 176] width 26 height 26
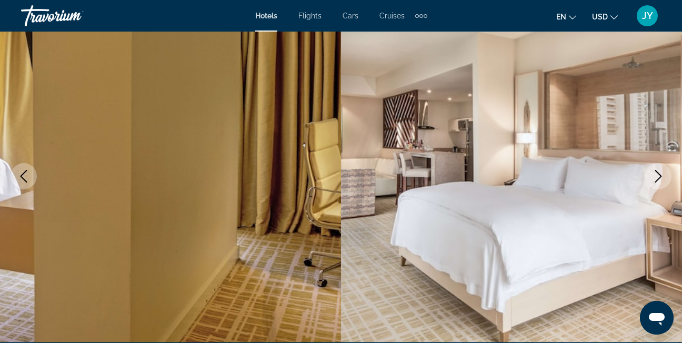
click at [652, 172] on button "Next image" at bounding box center [658, 176] width 26 height 26
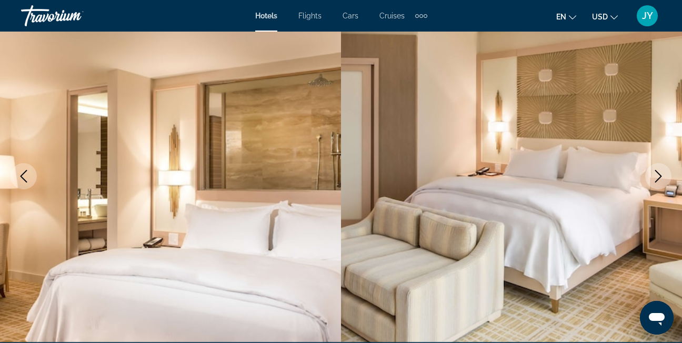
click at [652, 172] on button "Next image" at bounding box center [658, 176] width 26 height 26
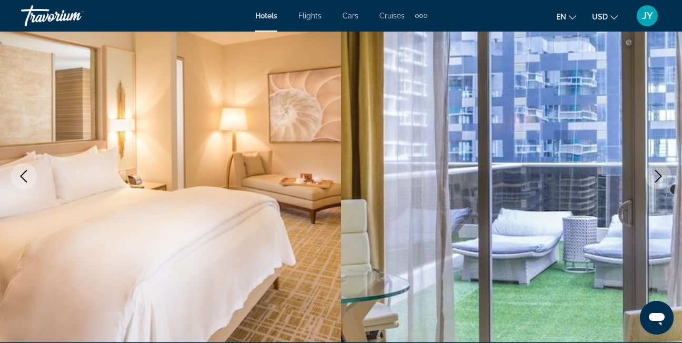
click at [652, 172] on button "Next image" at bounding box center [658, 176] width 26 height 26
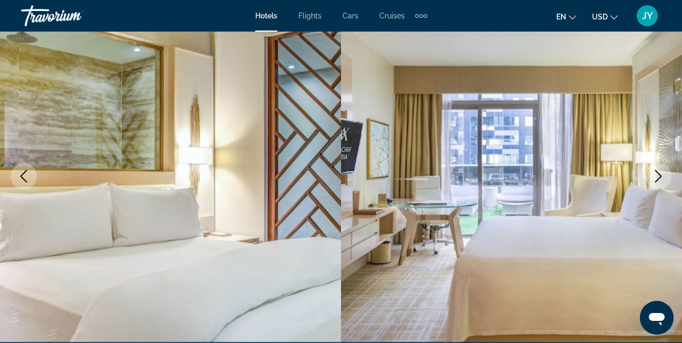
click at [15, 178] on button "Previous image" at bounding box center [24, 176] width 26 height 26
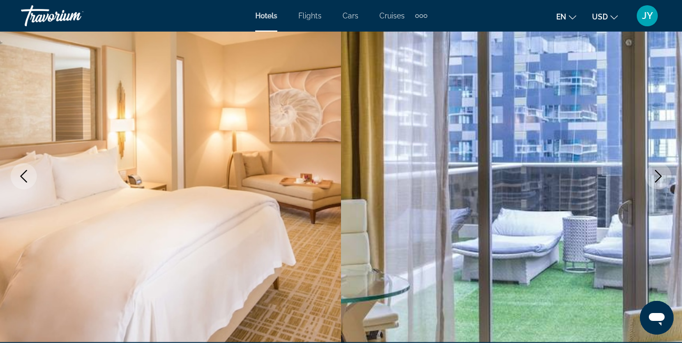
click at [654, 182] on icon "Next image" at bounding box center [658, 176] width 13 height 13
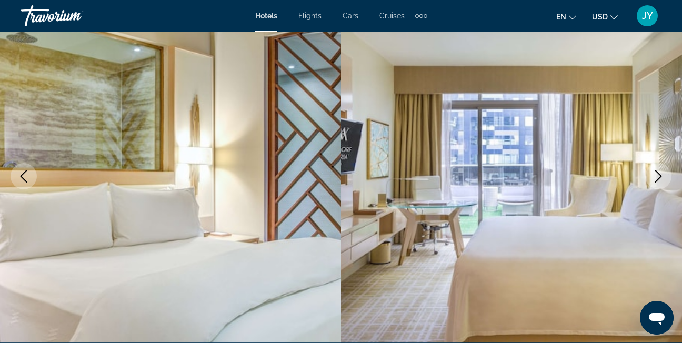
click at [652, 182] on icon "Next image" at bounding box center [658, 176] width 13 height 13
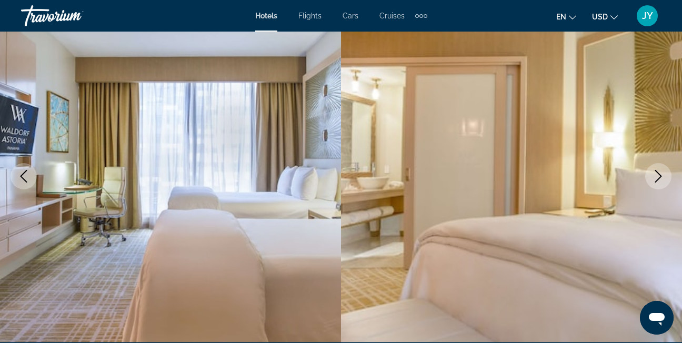
click at [652, 182] on button "Next image" at bounding box center [658, 176] width 26 height 26
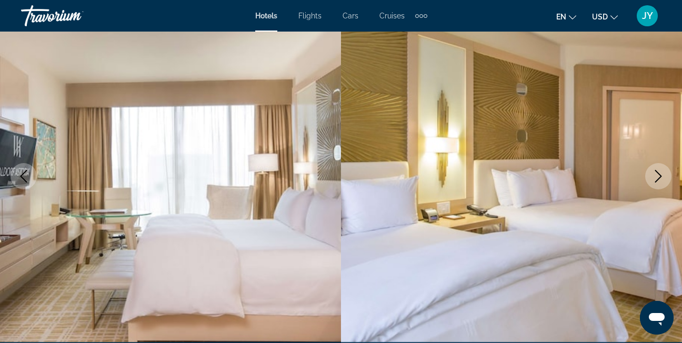
click at [651, 182] on button "Next image" at bounding box center [658, 176] width 26 height 26
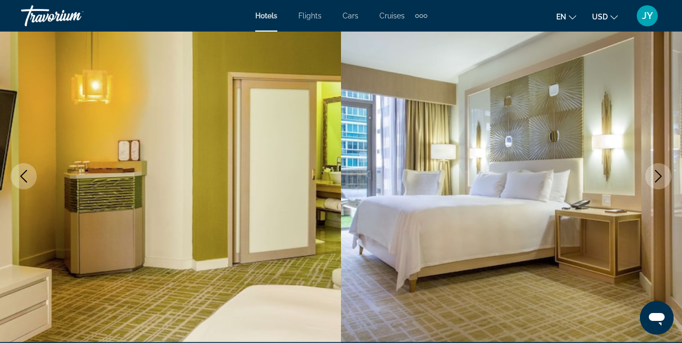
click at [650, 182] on button "Next image" at bounding box center [658, 176] width 26 height 26
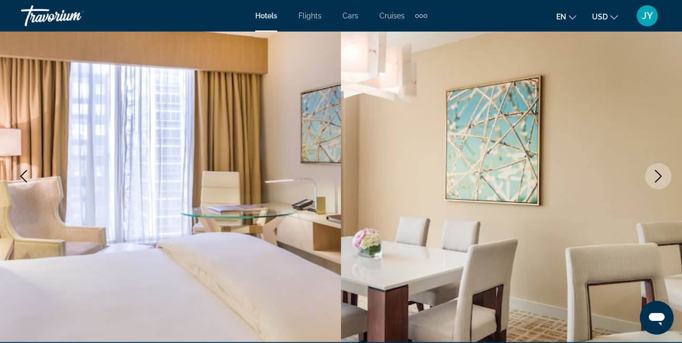
click at [659, 178] on icon "Next image" at bounding box center [658, 176] width 7 height 13
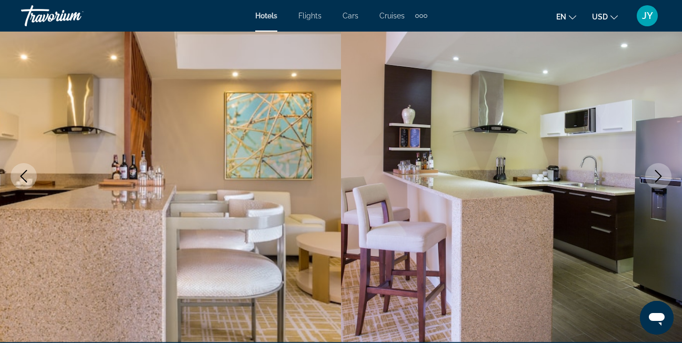
click at [657, 173] on icon "Next image" at bounding box center [658, 176] width 7 height 13
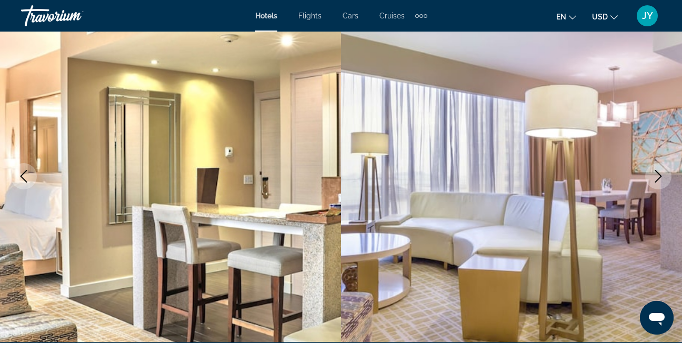
click at [654, 176] on icon "Next image" at bounding box center [658, 176] width 13 height 13
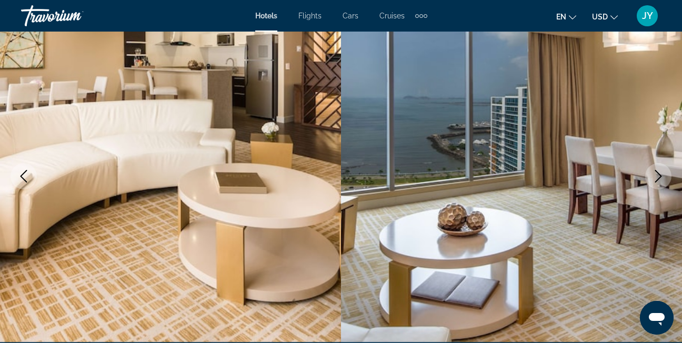
click at [655, 176] on icon "Next image" at bounding box center [658, 176] width 13 height 13
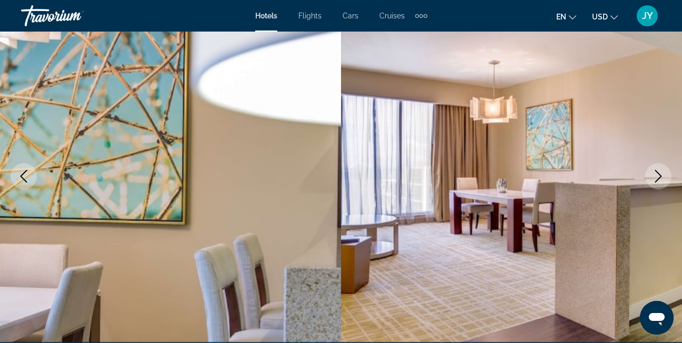
click at [655, 176] on icon "Next image" at bounding box center [658, 176] width 13 height 13
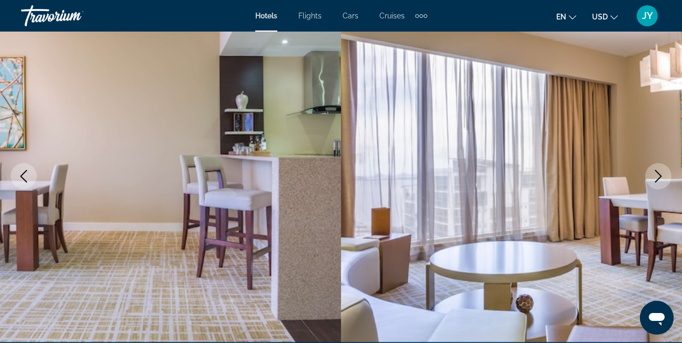
click at [655, 176] on icon "Next image" at bounding box center [658, 176] width 13 height 13
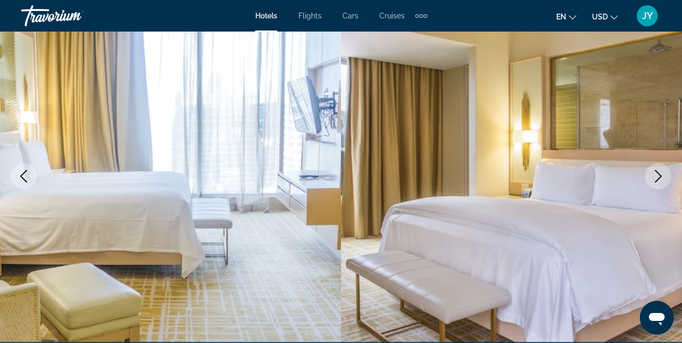
click at [654, 176] on icon "Next image" at bounding box center [658, 176] width 13 height 13
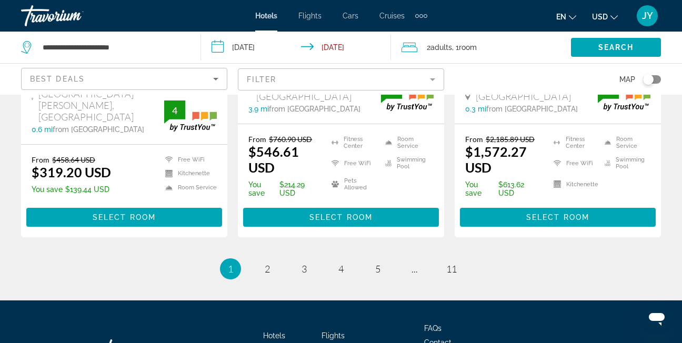
scroll to position [1638, 0]
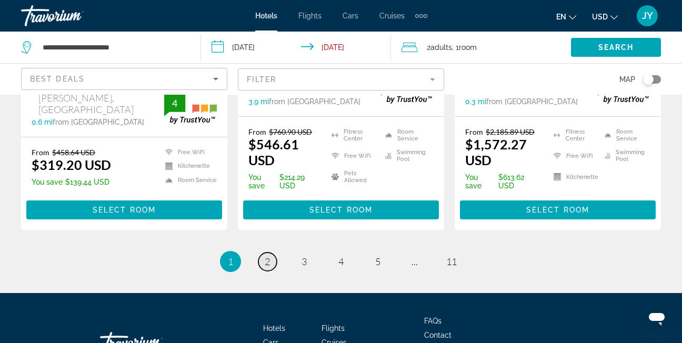
click at [266, 256] on span "2" at bounding box center [267, 262] width 5 height 12
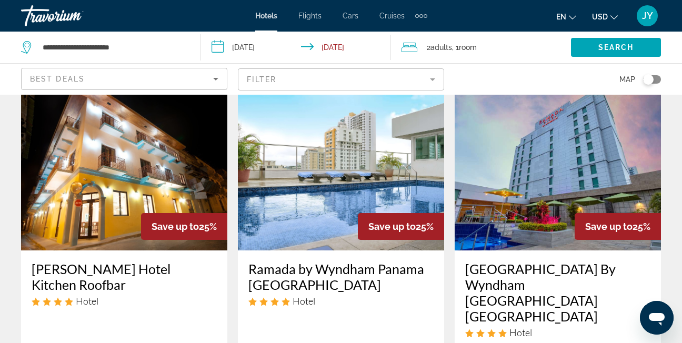
scroll to position [474, 0]
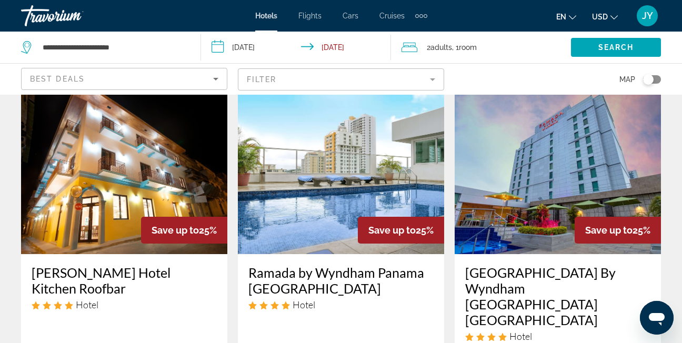
click at [530, 172] on img "Main content" at bounding box center [558, 170] width 206 height 168
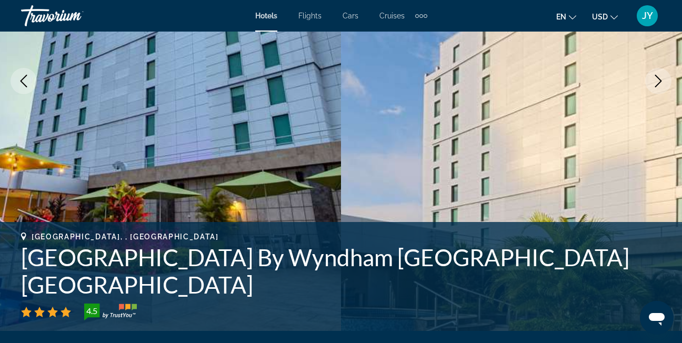
scroll to position [211, 0]
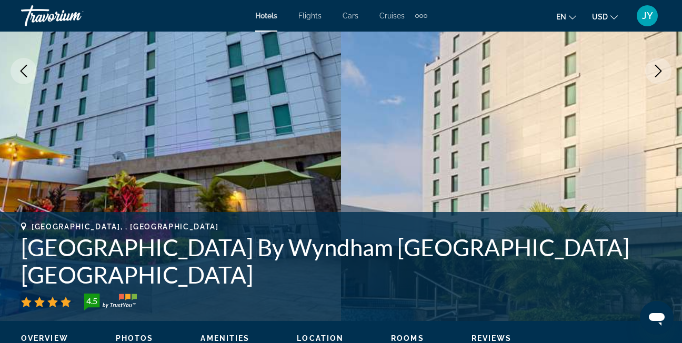
click at [658, 75] on icon "Next image" at bounding box center [658, 71] width 13 height 13
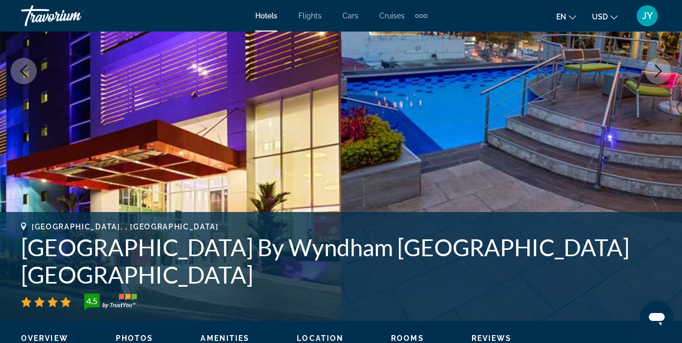
click at [658, 76] on icon "Next image" at bounding box center [658, 71] width 13 height 13
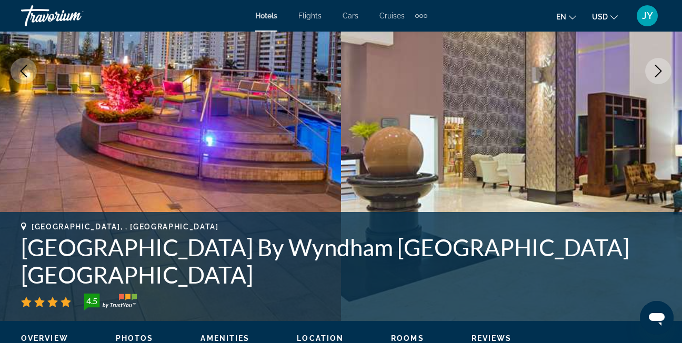
click at [658, 76] on icon "Next image" at bounding box center [658, 71] width 13 height 13
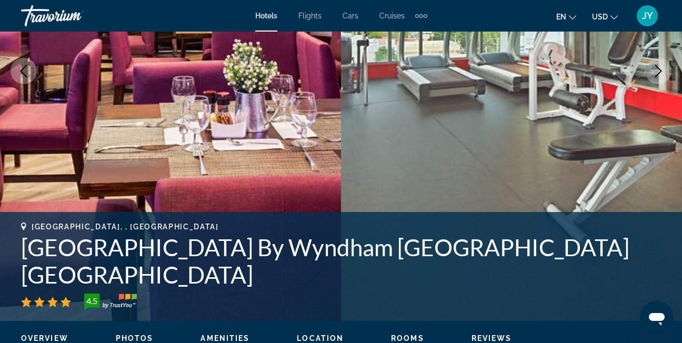
click at [658, 76] on icon "Next image" at bounding box center [658, 71] width 13 height 13
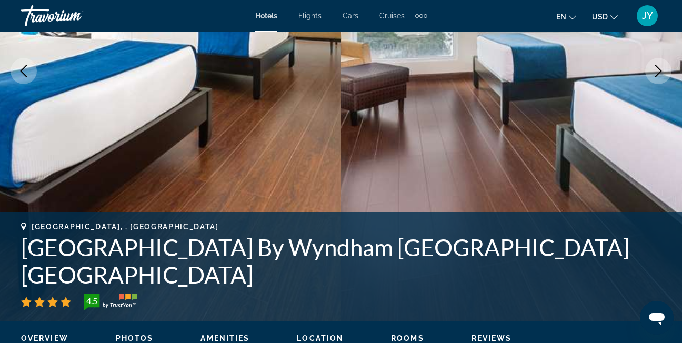
click at [658, 76] on icon "Next image" at bounding box center [658, 71] width 13 height 13
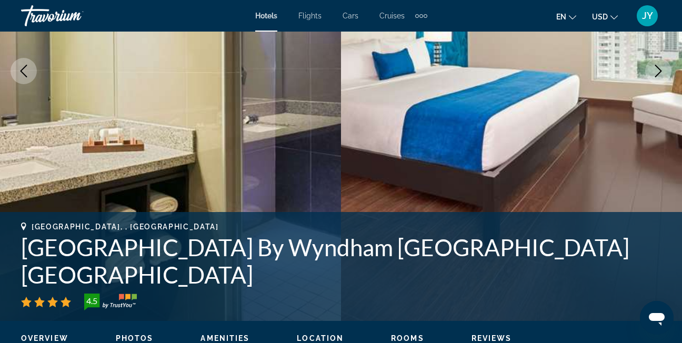
click at [658, 76] on icon "Next image" at bounding box center [658, 71] width 13 height 13
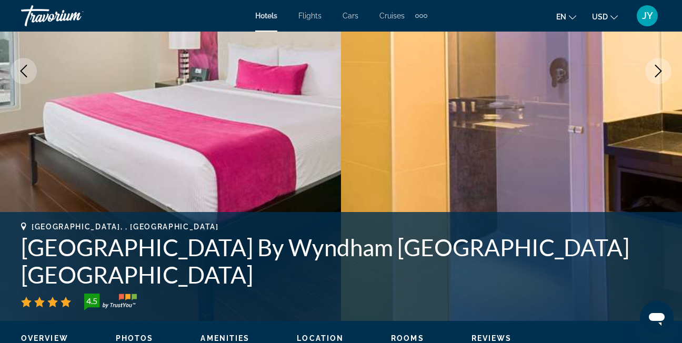
click at [656, 76] on icon "Next image" at bounding box center [658, 71] width 7 height 13
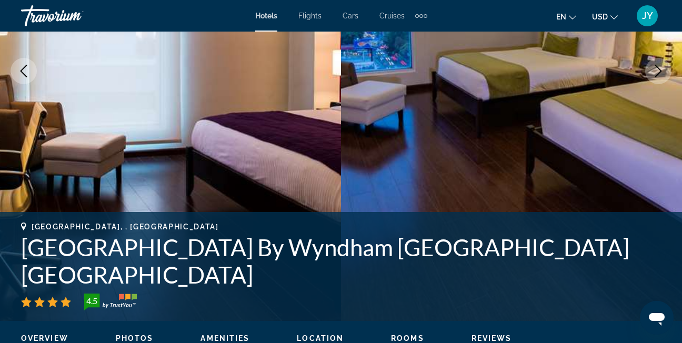
click at [656, 74] on icon "Next image" at bounding box center [658, 71] width 13 height 13
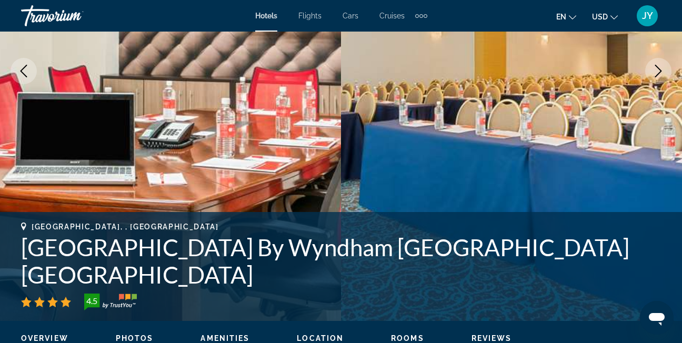
click at [656, 74] on icon "Next image" at bounding box center [658, 71] width 13 height 13
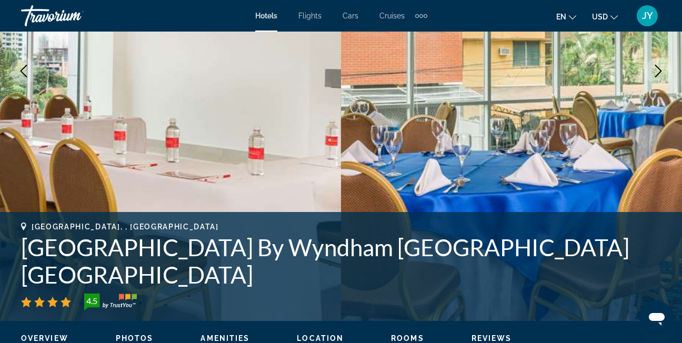
click at [652, 76] on button "Next image" at bounding box center [658, 71] width 26 height 26
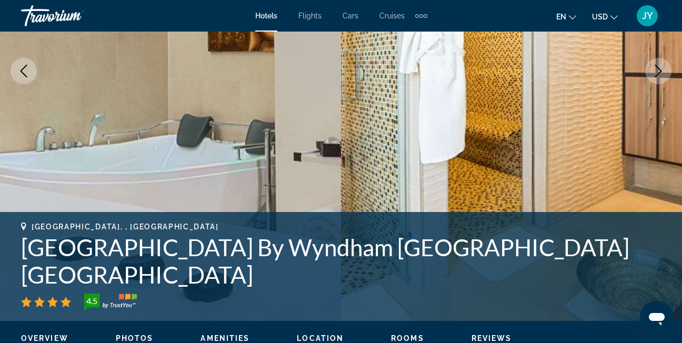
click at [654, 76] on icon "Next image" at bounding box center [658, 71] width 13 height 13
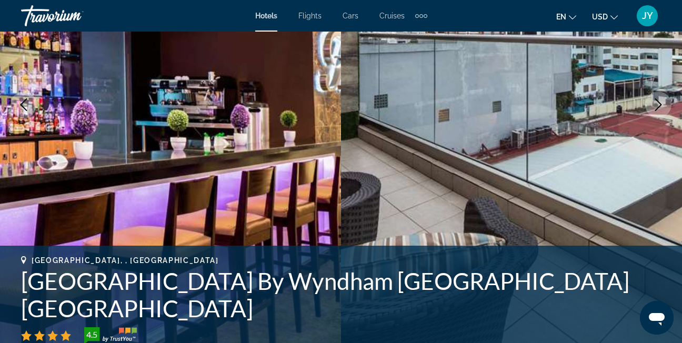
scroll to position [158, 0]
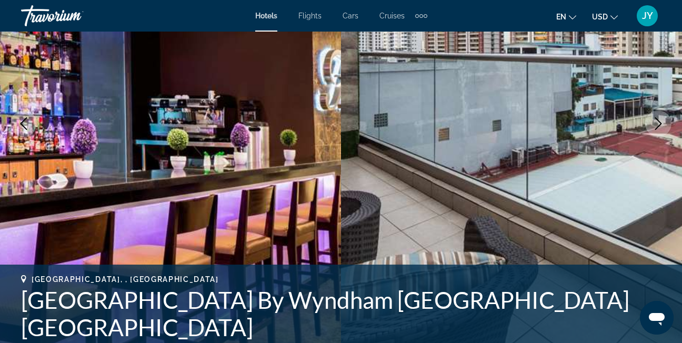
click at [655, 120] on icon "Next image" at bounding box center [658, 123] width 13 height 13
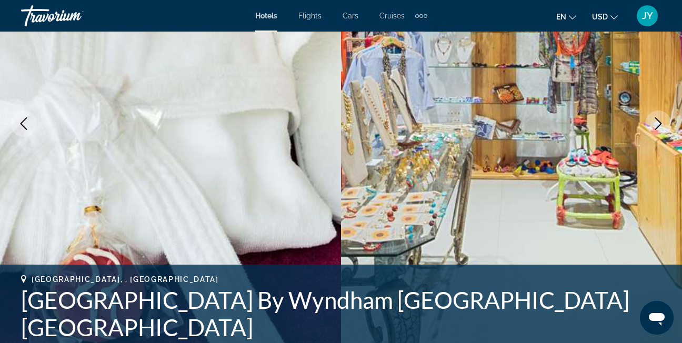
click at [655, 117] on icon "Next image" at bounding box center [658, 123] width 13 height 13
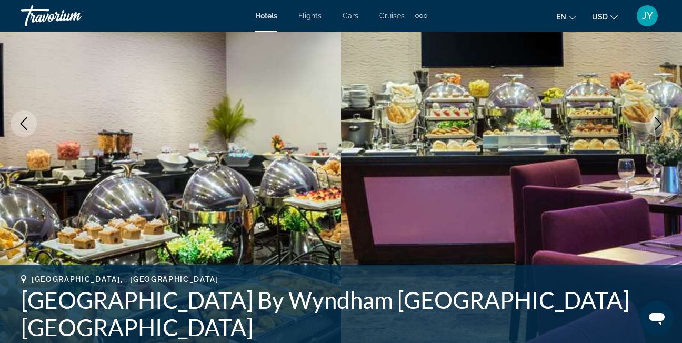
click at [653, 118] on icon "Next image" at bounding box center [658, 123] width 13 height 13
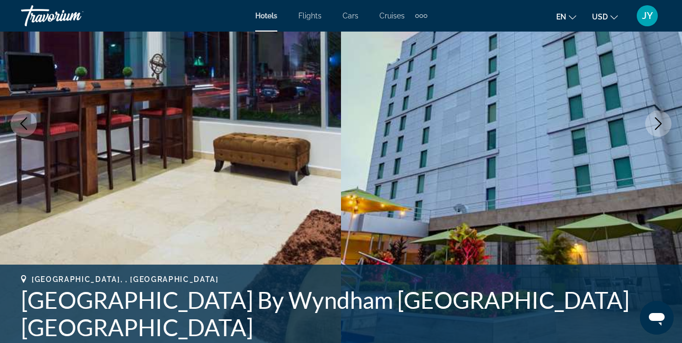
click at [652, 117] on icon "Next image" at bounding box center [658, 123] width 13 height 13
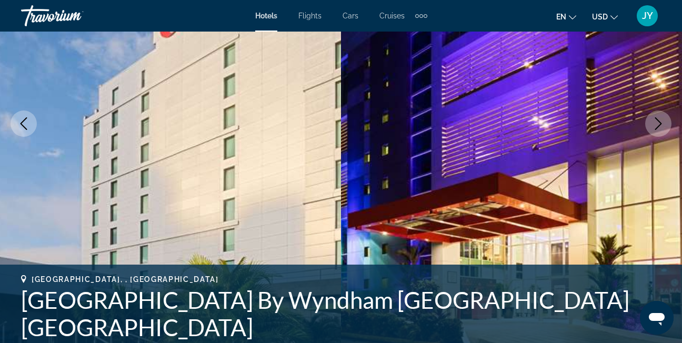
click at [652, 117] on icon "Next image" at bounding box center [658, 123] width 13 height 13
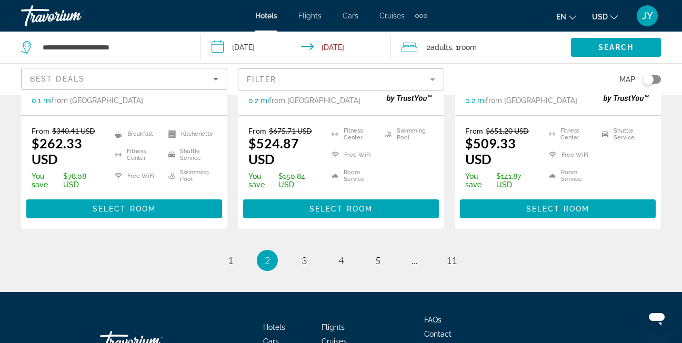
scroll to position [1607, 0]
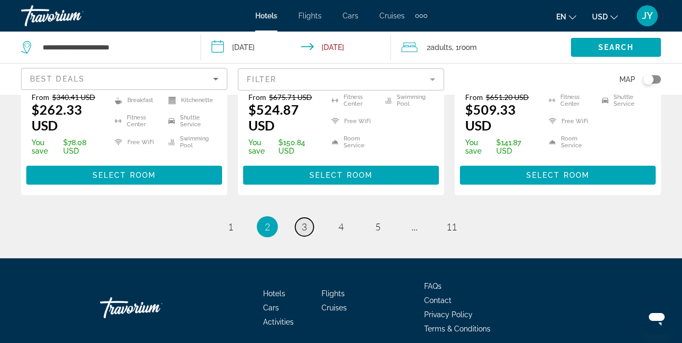
click at [301, 218] on link "page 3" at bounding box center [304, 227] width 18 height 18
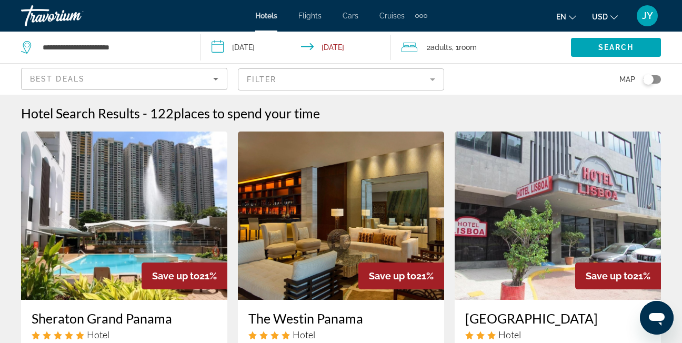
click at [165, 195] on img "Main content" at bounding box center [124, 216] width 206 height 168
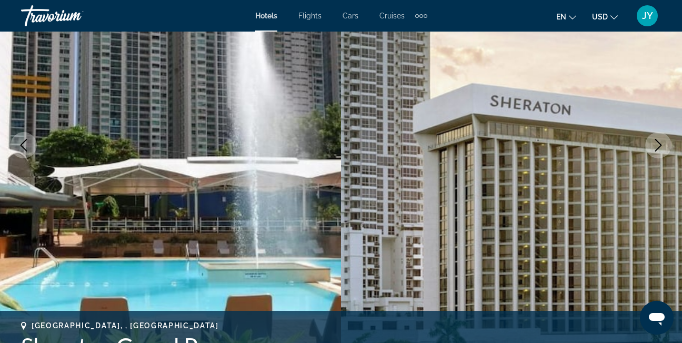
scroll to position [158, 0]
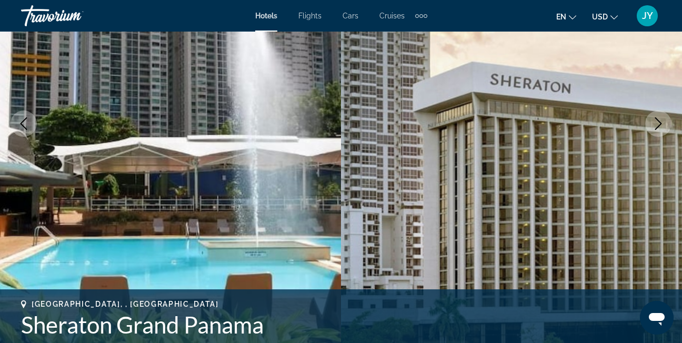
click at [662, 125] on icon "Next image" at bounding box center [658, 123] width 13 height 13
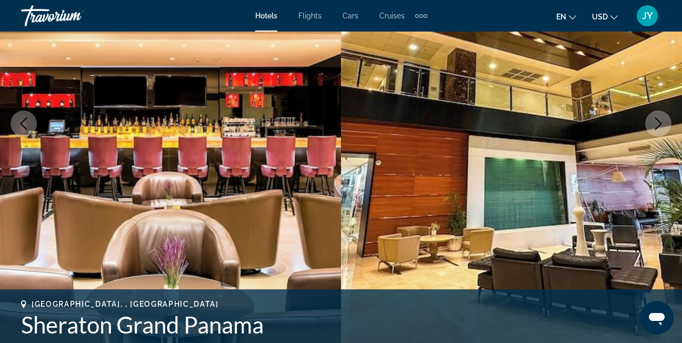
click at [662, 125] on icon "Next image" at bounding box center [658, 123] width 13 height 13
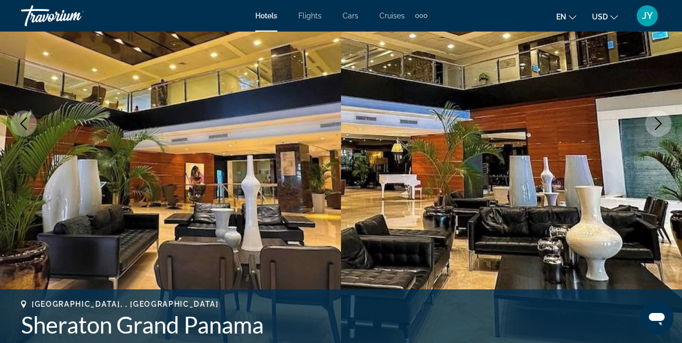
click at [662, 125] on icon "Next image" at bounding box center [658, 123] width 13 height 13
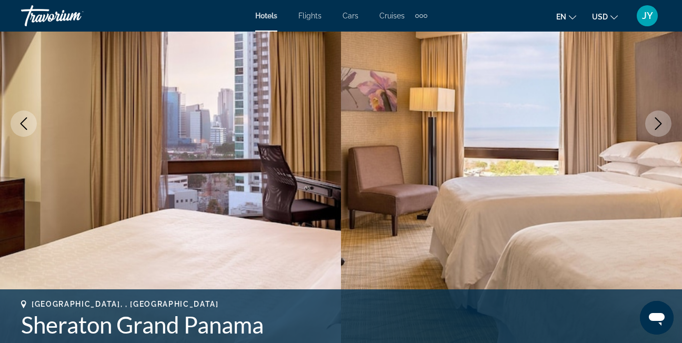
click at [662, 125] on icon "Next image" at bounding box center [658, 123] width 13 height 13
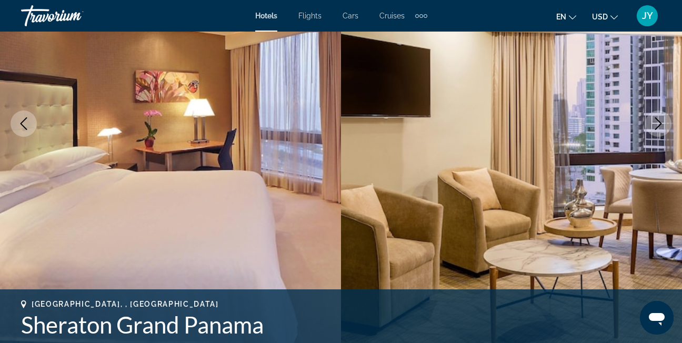
click at [662, 125] on icon "Next image" at bounding box center [658, 123] width 13 height 13
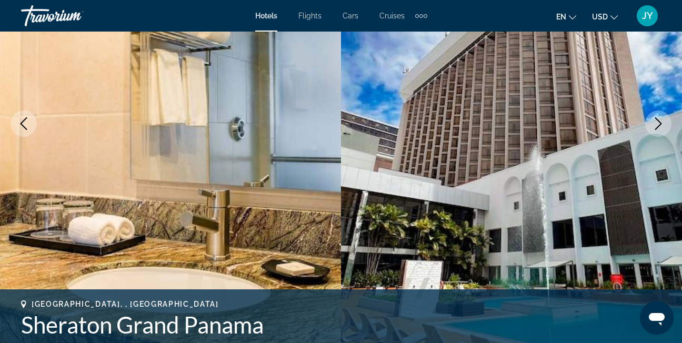
click at [662, 125] on icon "Next image" at bounding box center [658, 123] width 13 height 13
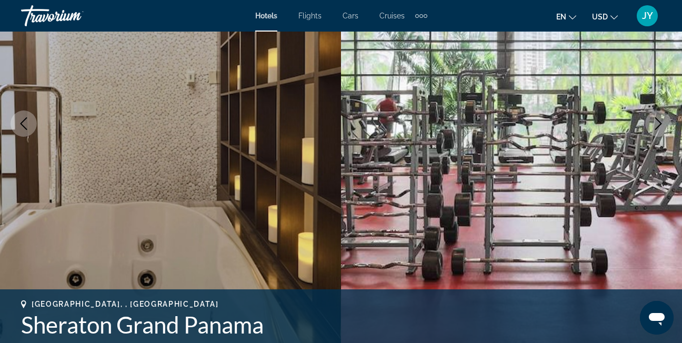
click at [662, 125] on icon "Next image" at bounding box center [658, 123] width 13 height 13
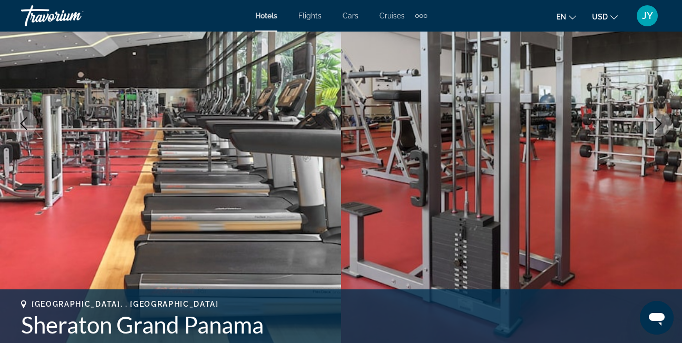
click at [662, 125] on icon "Next image" at bounding box center [658, 123] width 13 height 13
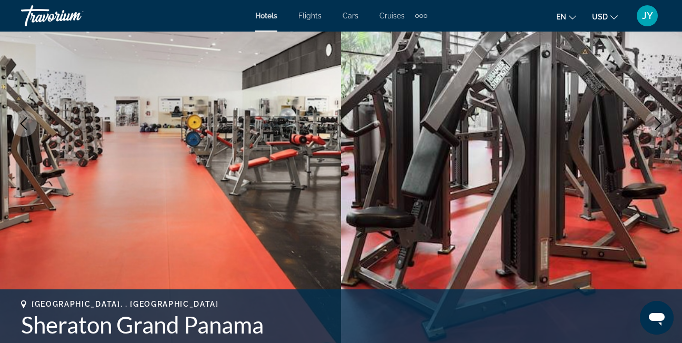
click at [662, 125] on icon "Next image" at bounding box center [658, 123] width 13 height 13
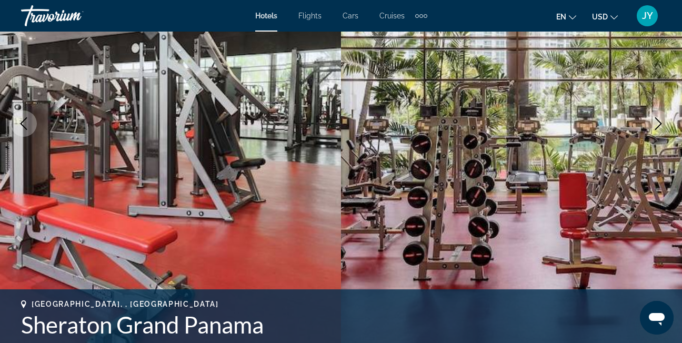
click at [661, 126] on icon "Next image" at bounding box center [658, 123] width 13 height 13
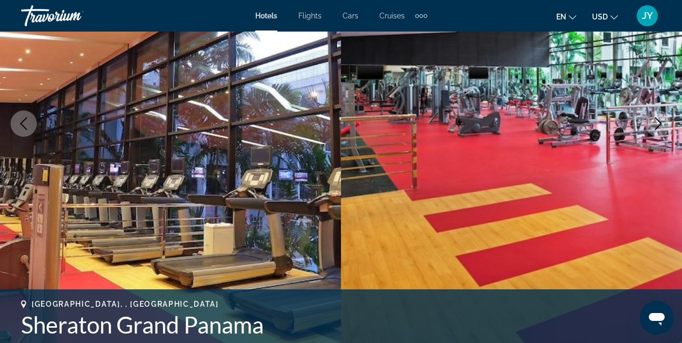
click at [660, 126] on icon "Next image" at bounding box center [658, 123] width 13 height 13
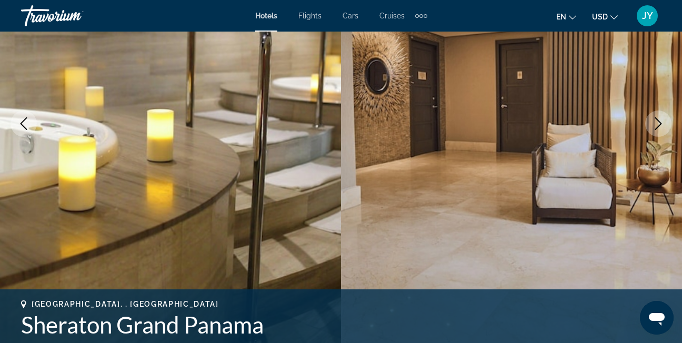
click at [660, 126] on icon "Next image" at bounding box center [658, 123] width 13 height 13
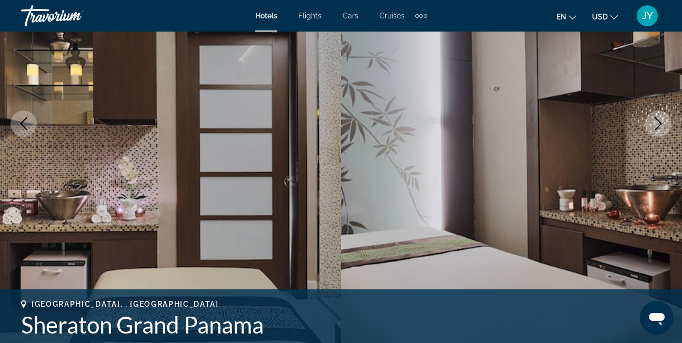
click at [660, 126] on icon "Next image" at bounding box center [658, 123] width 13 height 13
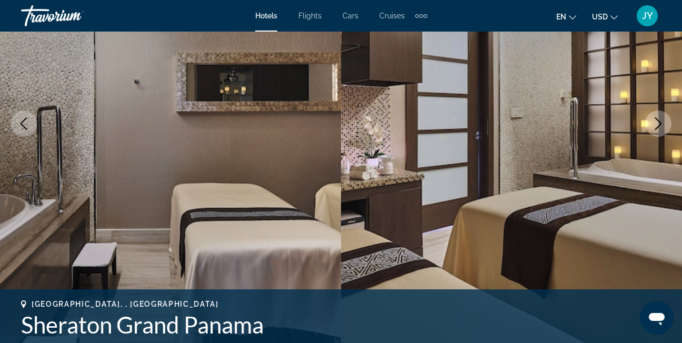
click at [660, 126] on icon "Next image" at bounding box center [658, 123] width 13 height 13
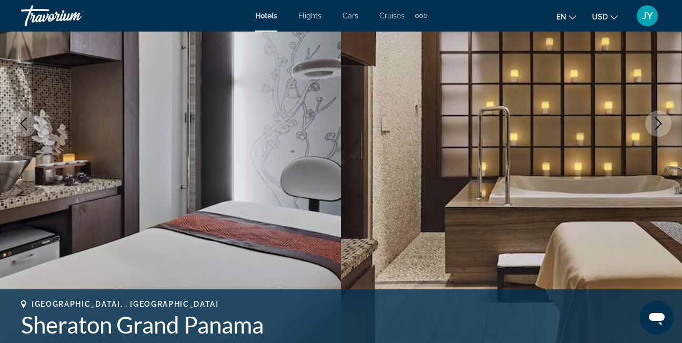
click at [15, 120] on button "Previous image" at bounding box center [24, 124] width 26 height 26
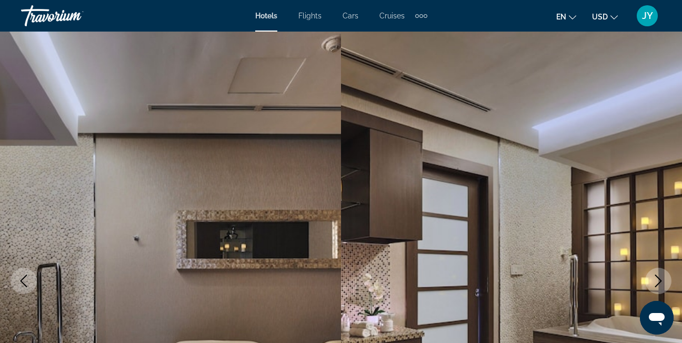
scroll to position [0, 0]
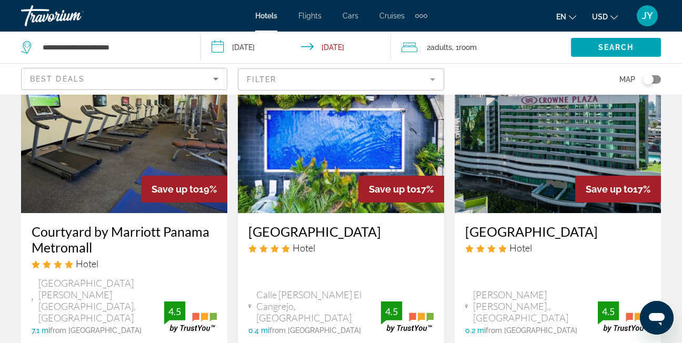
scroll to position [895, 0]
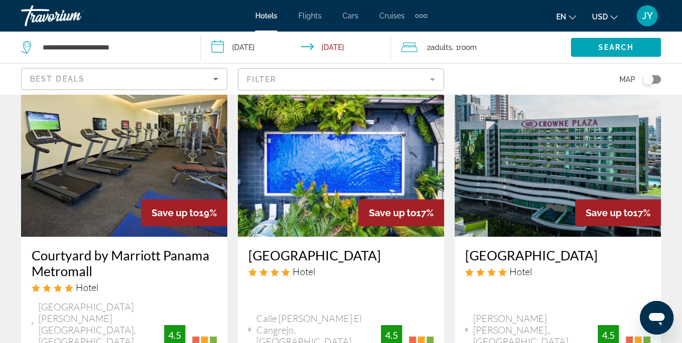
click at [284, 83] on mat-form-field "Filter" at bounding box center [341, 79] width 206 height 22
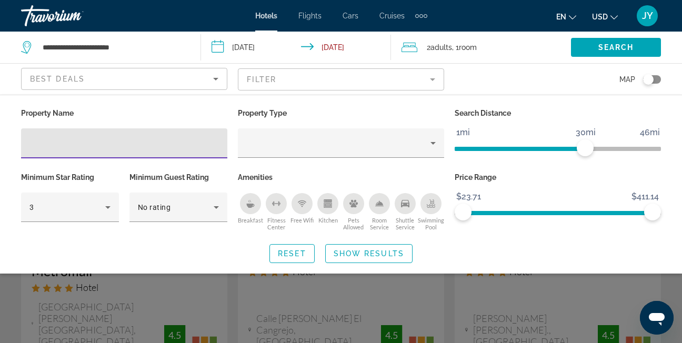
click at [185, 78] on div "Best Deals" at bounding box center [121, 79] width 183 height 13
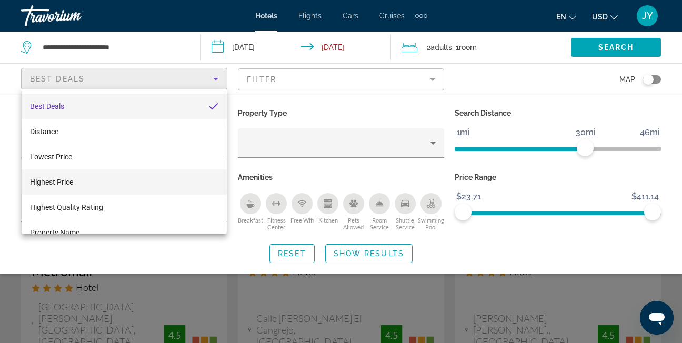
scroll to position [41, 0]
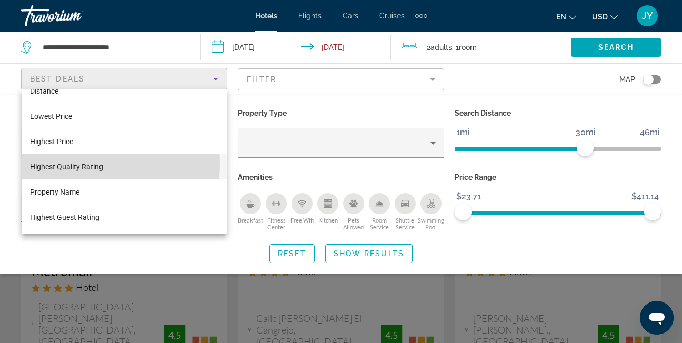
click at [88, 163] on span "Highest Quality Rating" at bounding box center [66, 167] width 73 height 8
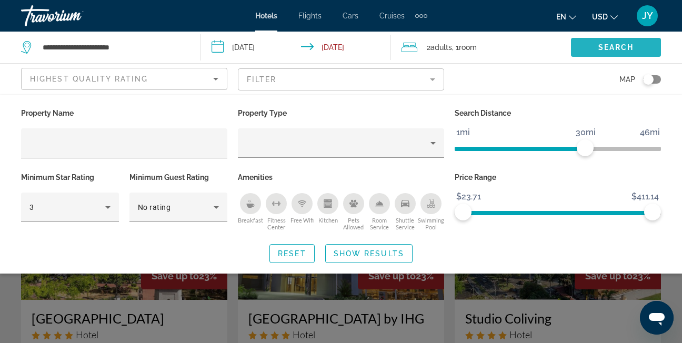
click at [606, 51] on span "Search" at bounding box center [616, 47] width 36 height 8
click at [377, 251] on span "Show Results" at bounding box center [369, 254] width 71 height 8
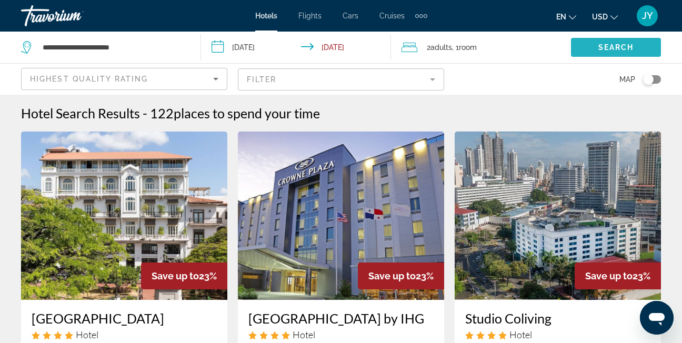
click at [593, 47] on span "Search widget" at bounding box center [616, 47] width 90 height 25
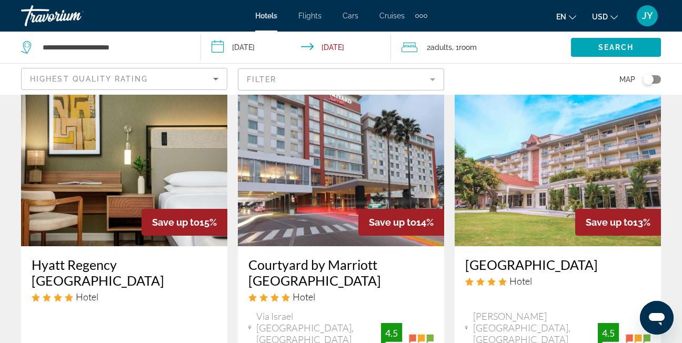
scroll to position [1316, 0]
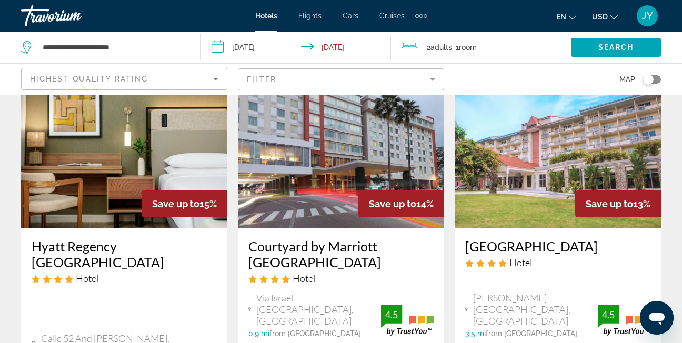
click at [507, 172] on img "Main content" at bounding box center [558, 143] width 206 height 168
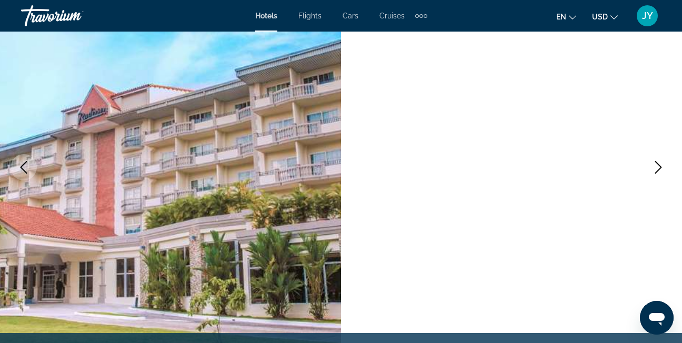
scroll to position [105, 0]
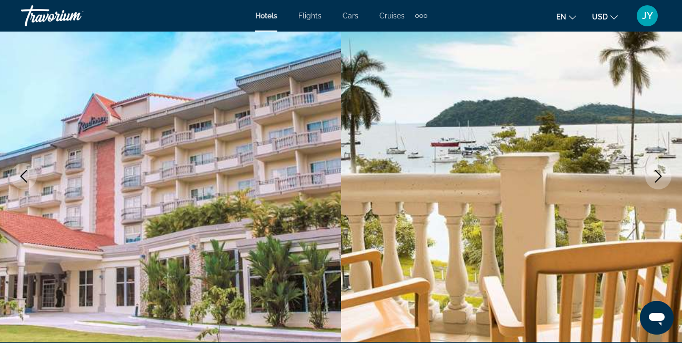
click at [659, 176] on icon "Next image" at bounding box center [658, 176] width 13 height 13
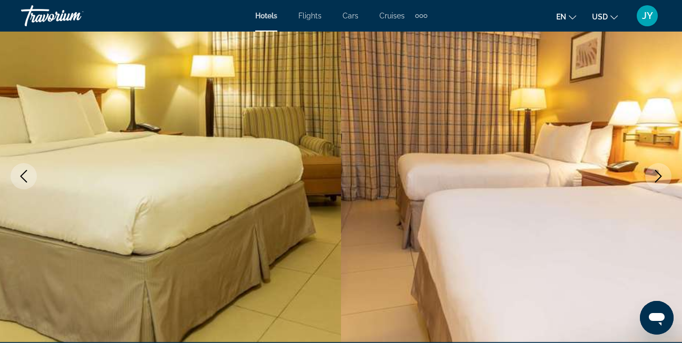
click at [659, 176] on icon "Next image" at bounding box center [658, 176] width 13 height 13
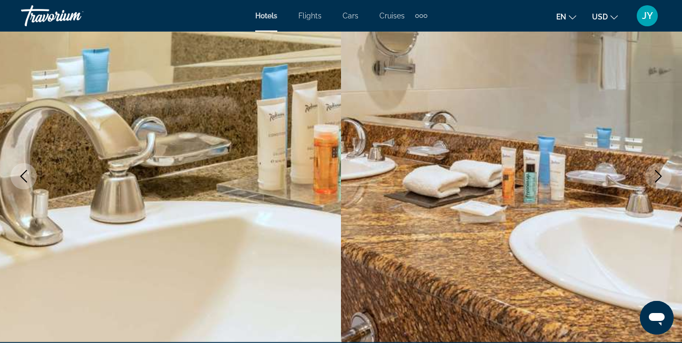
click at [659, 176] on icon "Next image" at bounding box center [658, 176] width 13 height 13
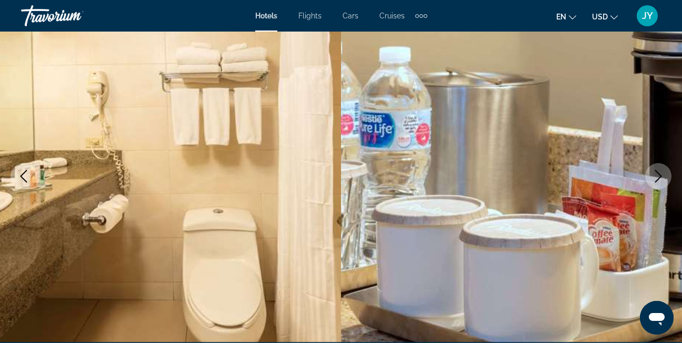
click at [659, 176] on icon "Next image" at bounding box center [658, 176] width 13 height 13
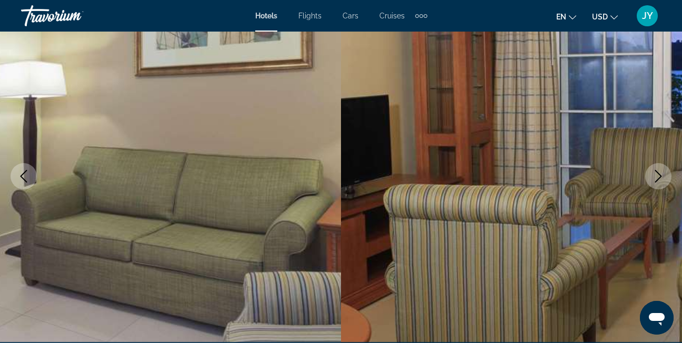
click at [658, 176] on icon "Next image" at bounding box center [658, 176] width 13 height 13
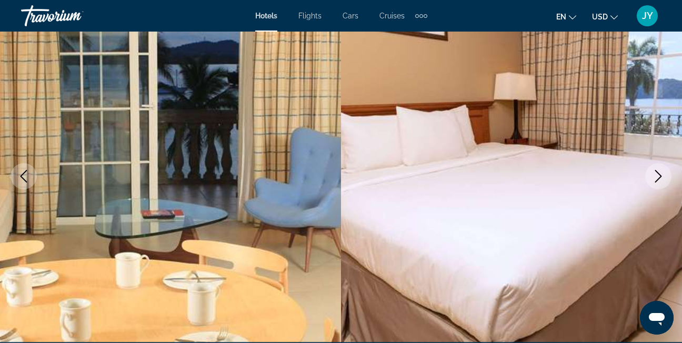
click at [657, 176] on icon "Next image" at bounding box center [658, 176] width 13 height 13
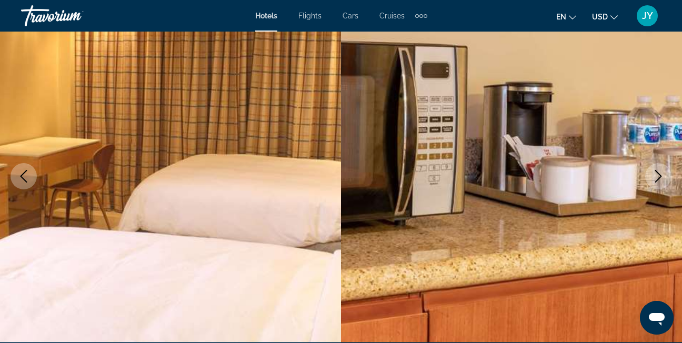
click at [657, 176] on icon "Next image" at bounding box center [658, 176] width 13 height 13
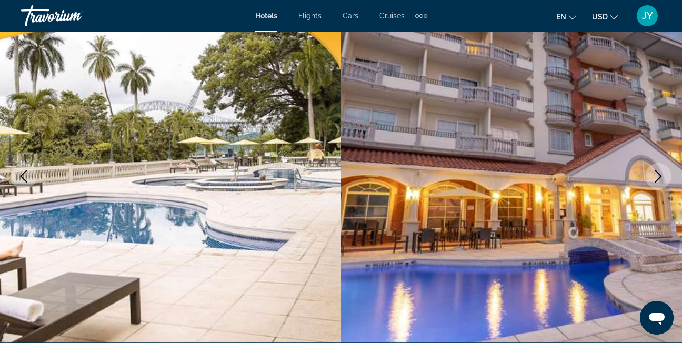
click at [657, 176] on icon "Next image" at bounding box center [658, 176] width 13 height 13
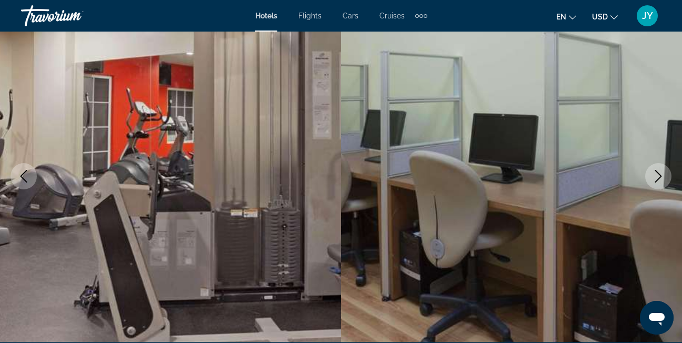
click at [657, 176] on icon "Next image" at bounding box center [658, 176] width 13 height 13
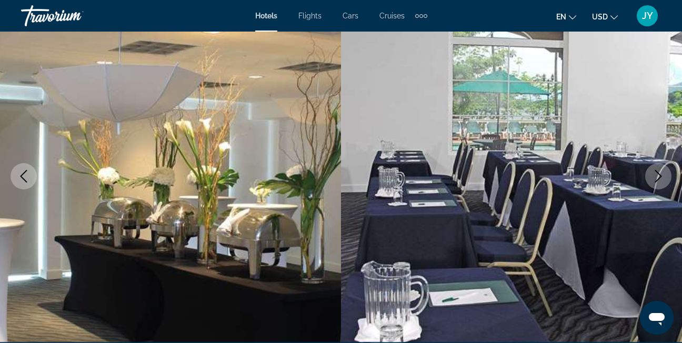
click at [656, 176] on icon "Next image" at bounding box center [658, 176] width 13 height 13
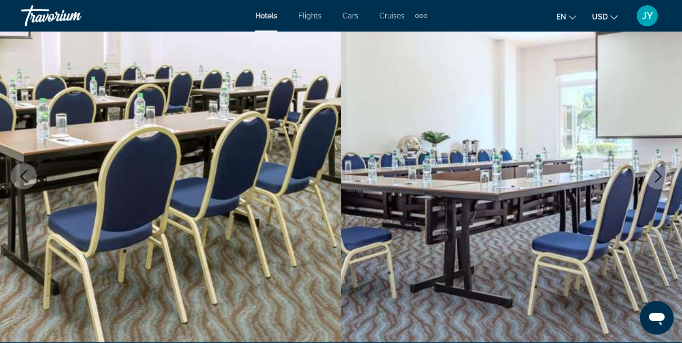
click at [656, 176] on icon "Next image" at bounding box center [658, 176] width 13 height 13
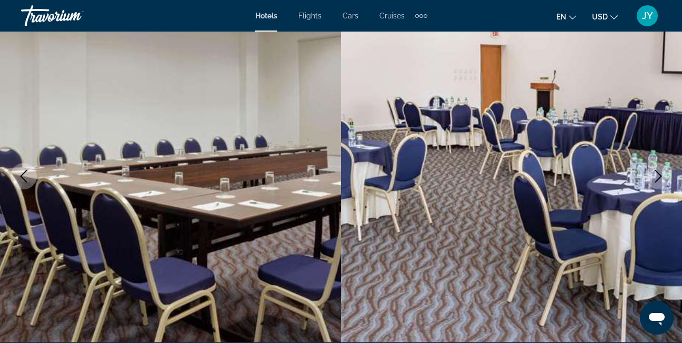
click at [655, 175] on icon "Next image" at bounding box center [658, 176] width 13 height 13
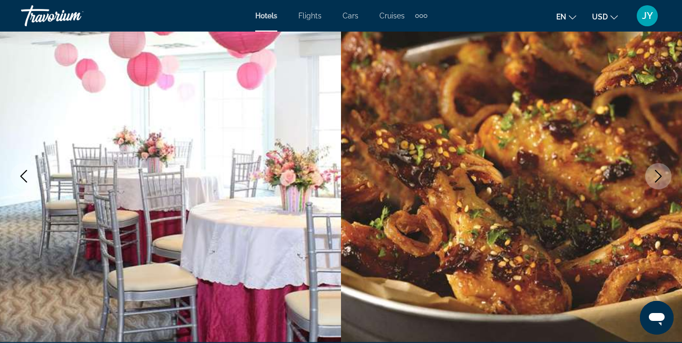
click at [655, 175] on icon "Next image" at bounding box center [658, 176] width 13 height 13
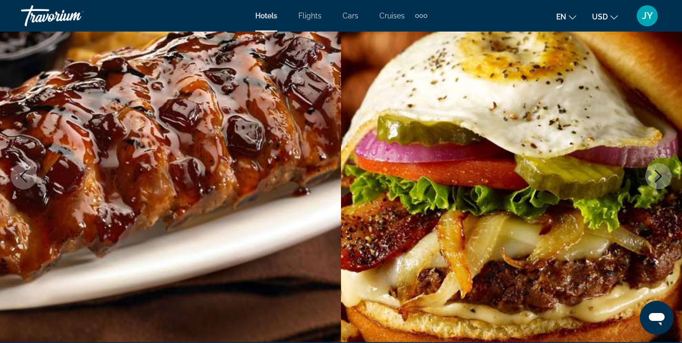
click at [654, 175] on icon "Next image" at bounding box center [658, 176] width 13 height 13
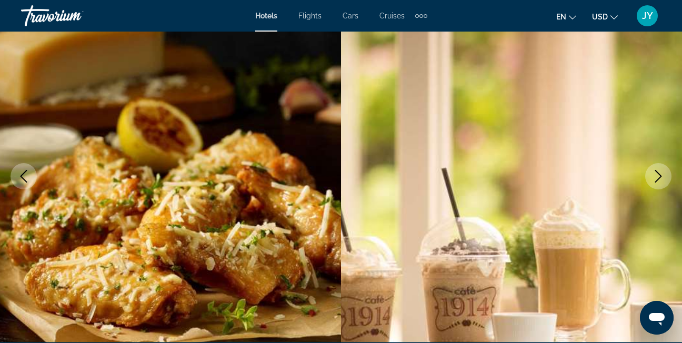
click at [654, 175] on icon "Next image" at bounding box center [658, 176] width 13 height 13
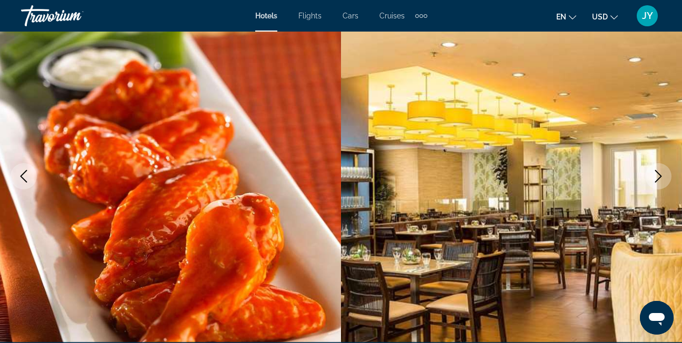
click at [654, 175] on icon "Next image" at bounding box center [658, 176] width 13 height 13
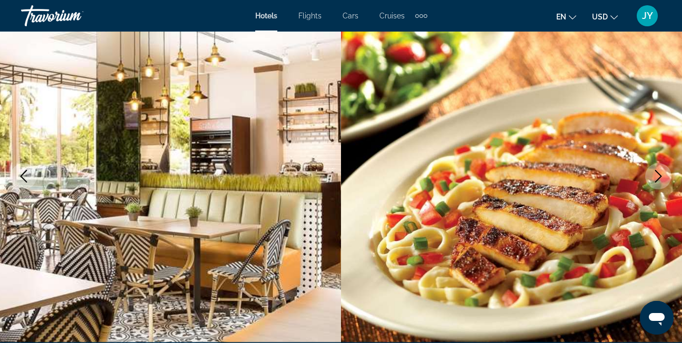
click at [654, 175] on icon "Next image" at bounding box center [658, 176] width 13 height 13
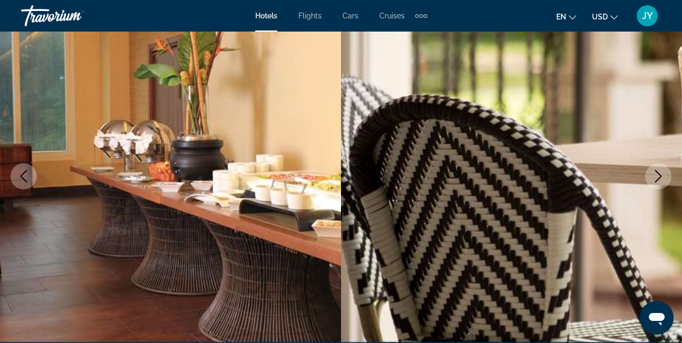
click at [654, 175] on icon "Next image" at bounding box center [658, 176] width 13 height 13
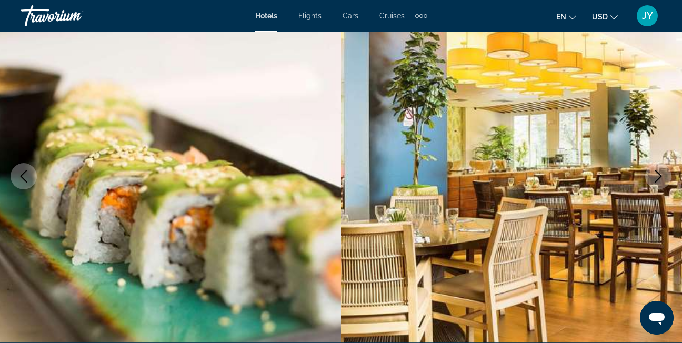
click at [654, 175] on icon "Next image" at bounding box center [658, 176] width 13 height 13
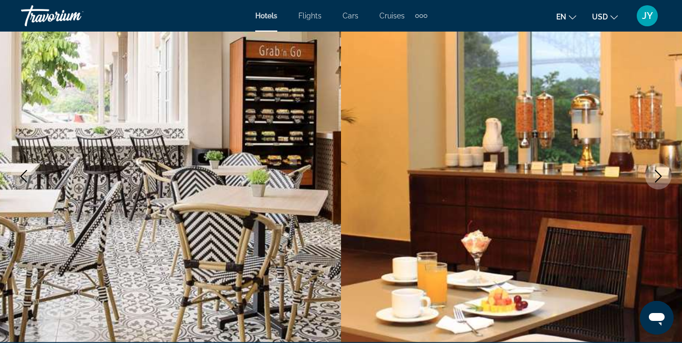
click at [653, 172] on icon "Next image" at bounding box center [658, 176] width 13 height 13
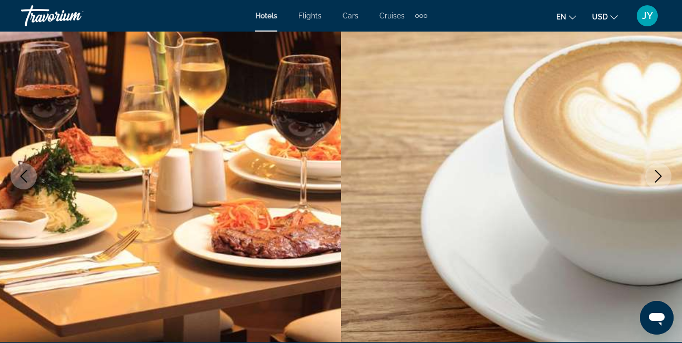
click at [655, 173] on icon "Next image" at bounding box center [658, 176] width 13 height 13
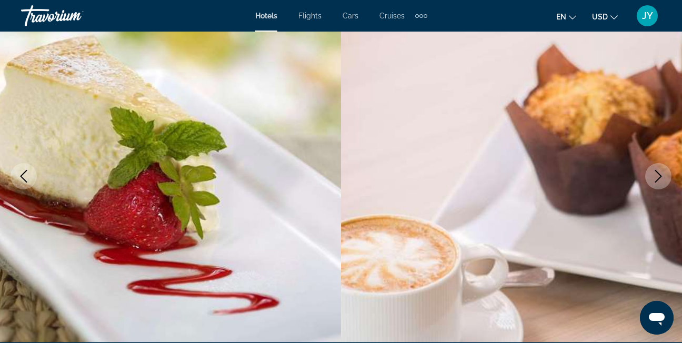
click at [651, 174] on button "Next image" at bounding box center [658, 176] width 26 height 26
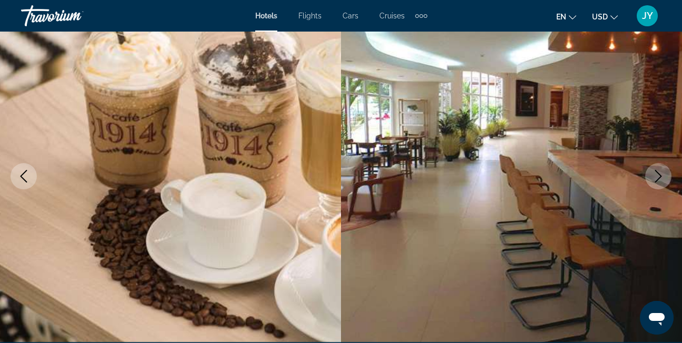
click at [650, 174] on button "Next image" at bounding box center [658, 176] width 26 height 26
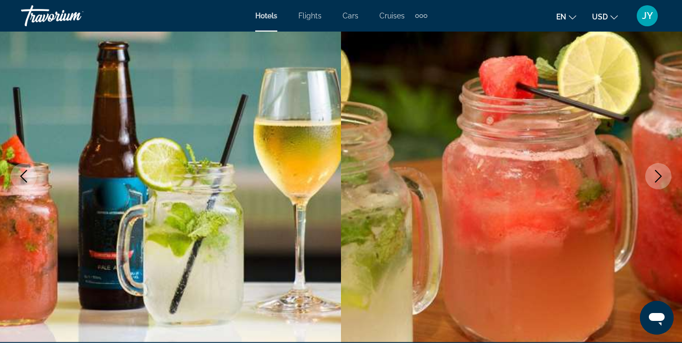
click at [653, 174] on icon "Next image" at bounding box center [658, 176] width 13 height 13
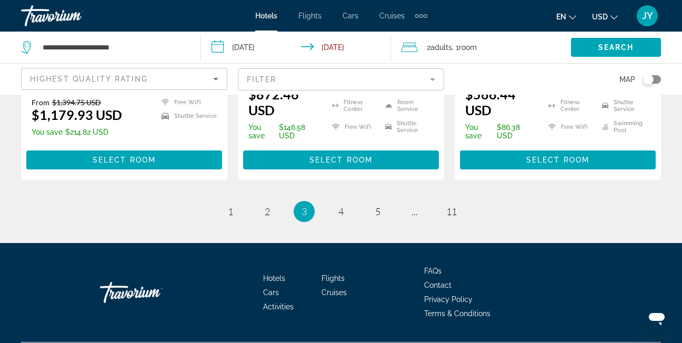
scroll to position [1607, 0]
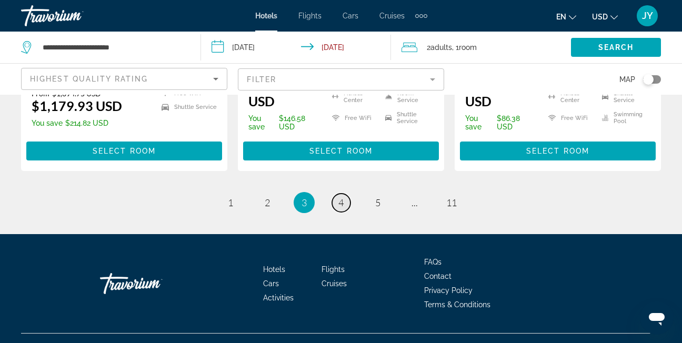
click at [338, 197] on span "4" at bounding box center [340, 203] width 5 height 12
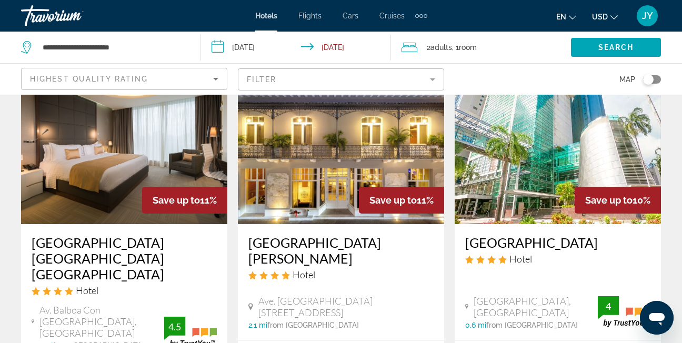
scroll to position [105, 0]
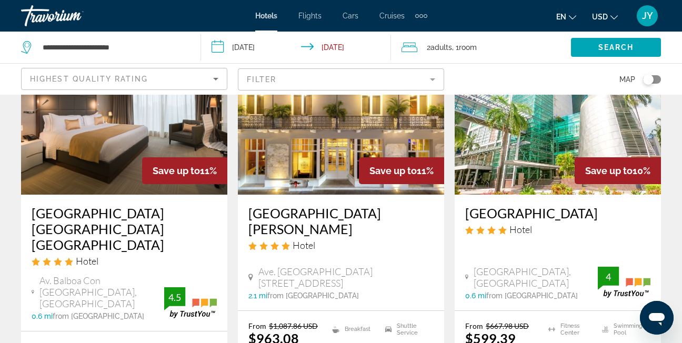
click at [325, 147] on img "Main content" at bounding box center [341, 110] width 206 height 168
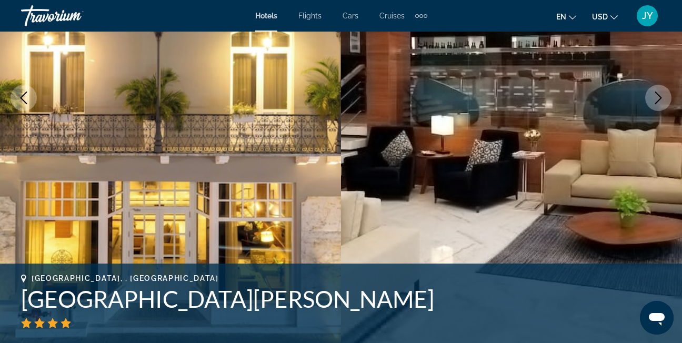
scroll to position [158, 0]
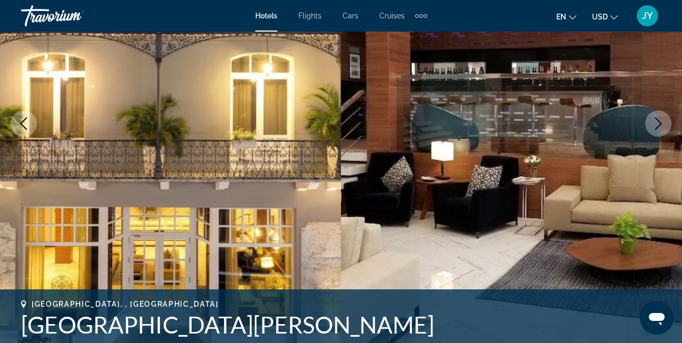
click at [658, 121] on icon "Next image" at bounding box center [658, 123] width 13 height 13
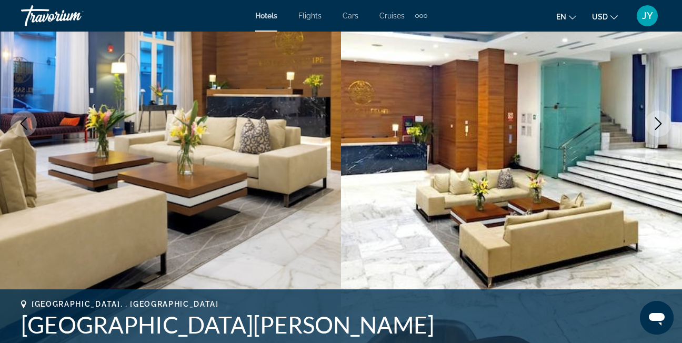
click at [658, 121] on icon "Next image" at bounding box center [658, 123] width 13 height 13
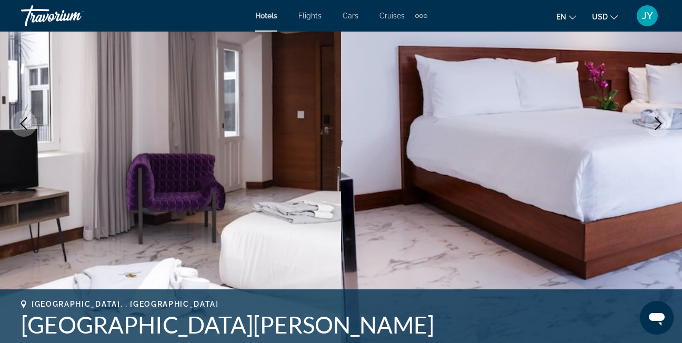
click at [658, 122] on icon "Next image" at bounding box center [658, 123] width 13 height 13
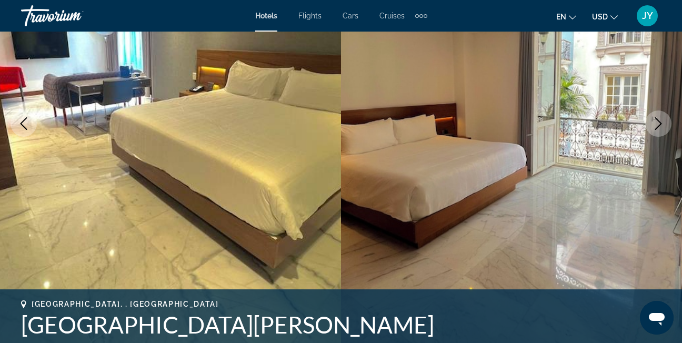
click at [656, 122] on icon "Next image" at bounding box center [658, 123] width 13 height 13
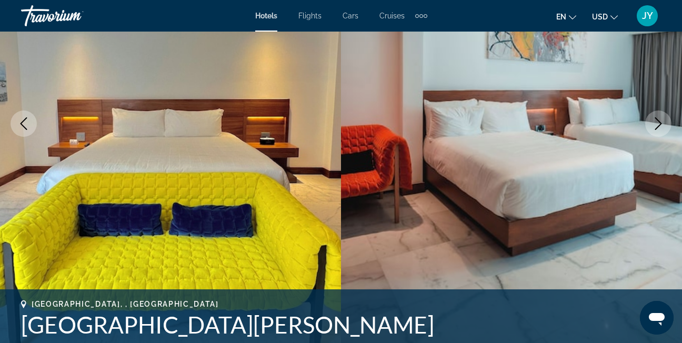
click at [656, 122] on icon "Next image" at bounding box center [658, 123] width 13 height 13
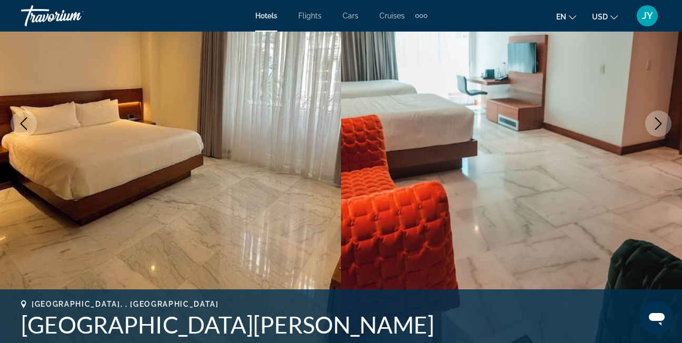
click at [656, 122] on icon "Next image" at bounding box center [658, 123] width 13 height 13
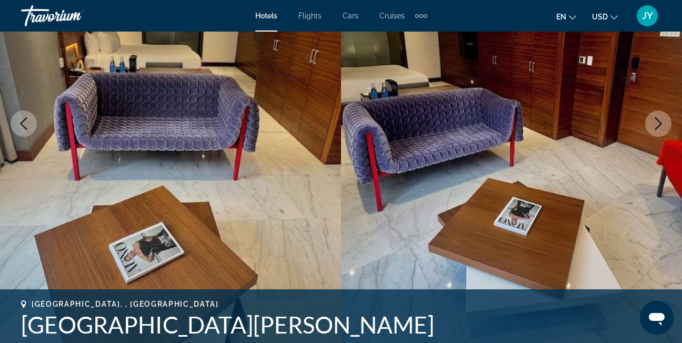
click at [656, 122] on icon "Next image" at bounding box center [658, 123] width 13 height 13
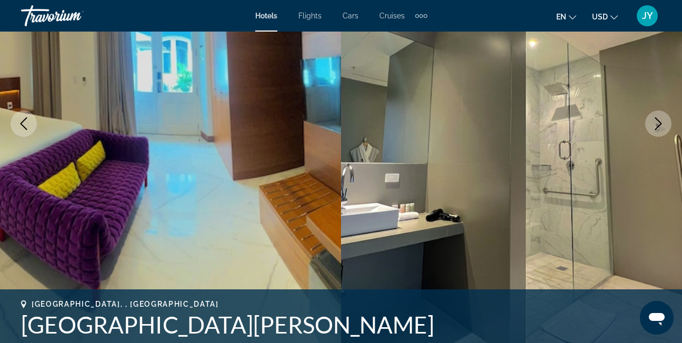
click at [656, 122] on icon "Next image" at bounding box center [658, 123] width 13 height 13
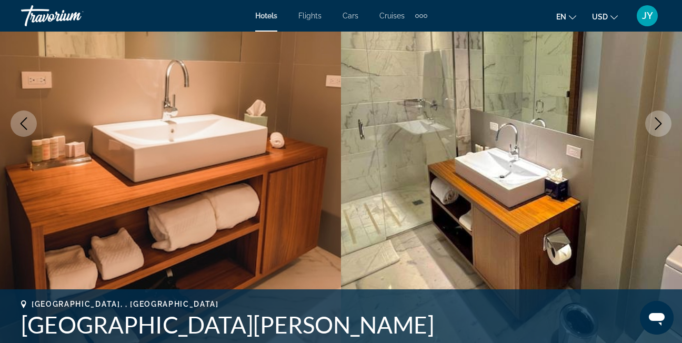
click at [656, 122] on icon "Next image" at bounding box center [658, 123] width 13 height 13
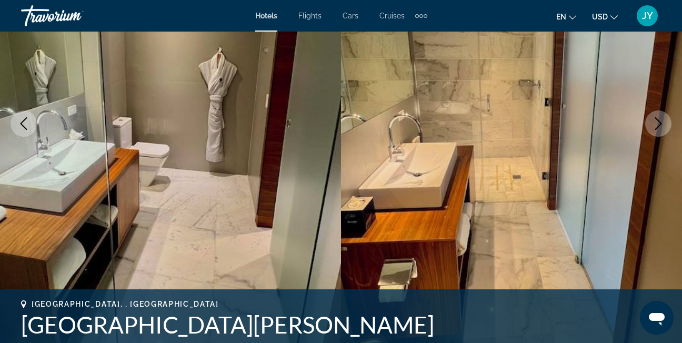
click at [656, 122] on icon "Next image" at bounding box center [658, 123] width 13 height 13
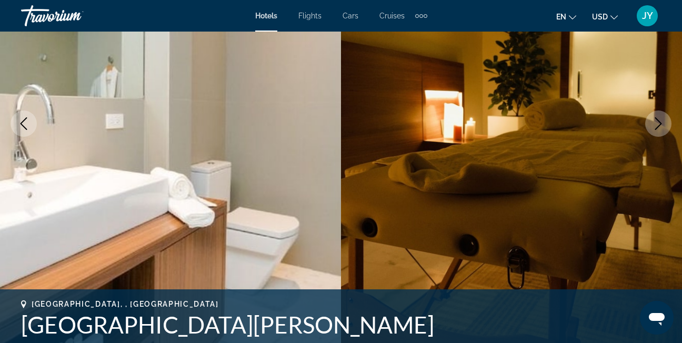
click at [656, 122] on icon "Next image" at bounding box center [658, 123] width 13 height 13
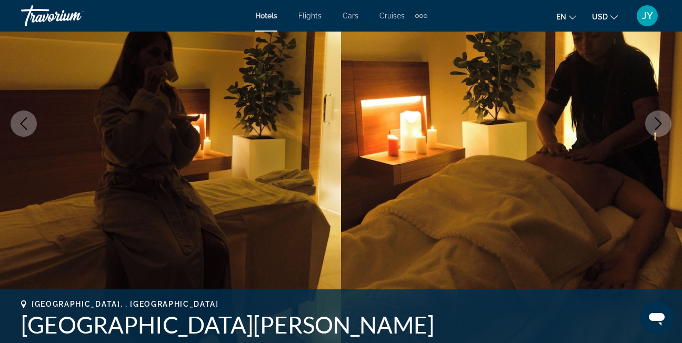
click at [655, 123] on icon "Next image" at bounding box center [658, 123] width 13 height 13
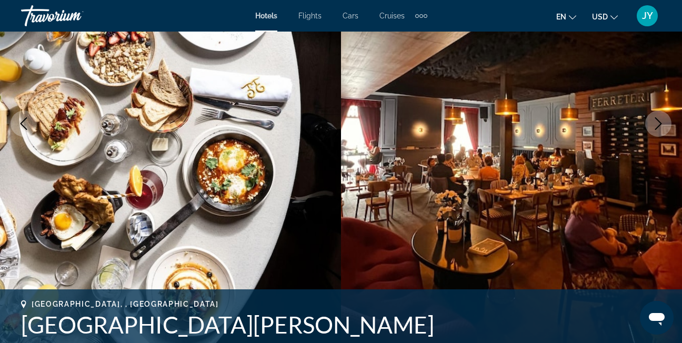
click at [655, 123] on icon "Next image" at bounding box center [658, 123] width 13 height 13
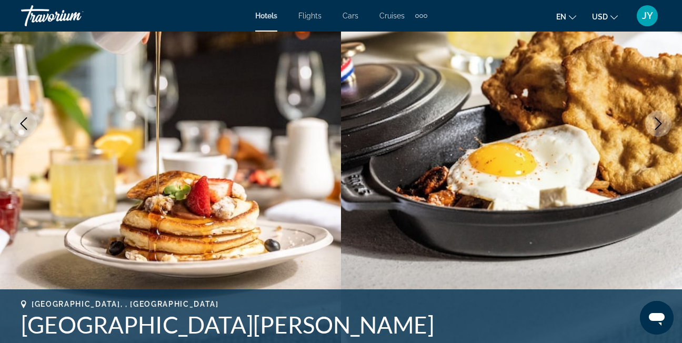
click at [655, 123] on icon "Next image" at bounding box center [658, 123] width 13 height 13
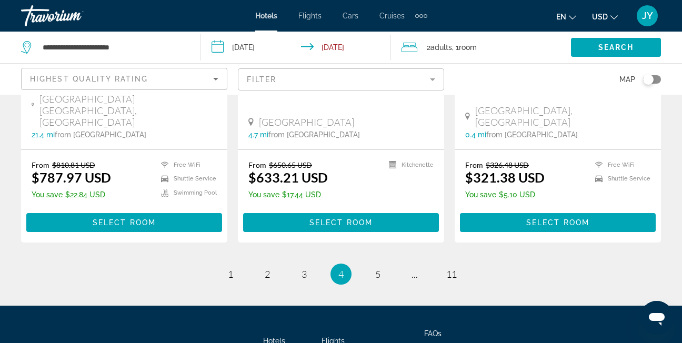
scroll to position [1572, 0]
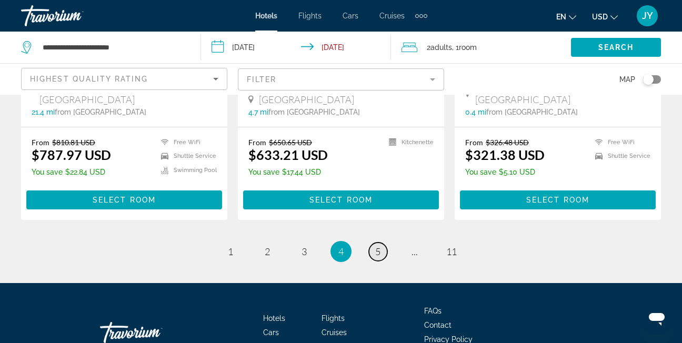
click at [376, 246] on span "5" at bounding box center [377, 252] width 5 height 12
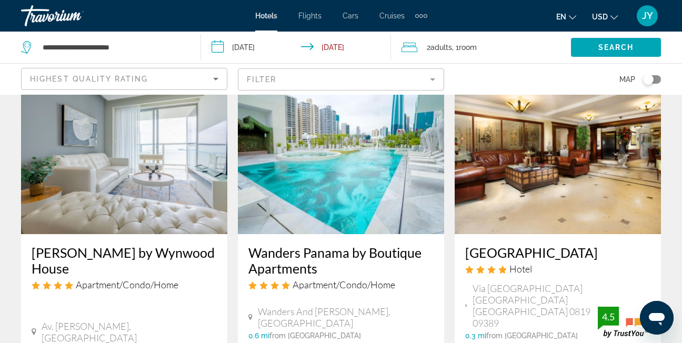
scroll to position [53, 0]
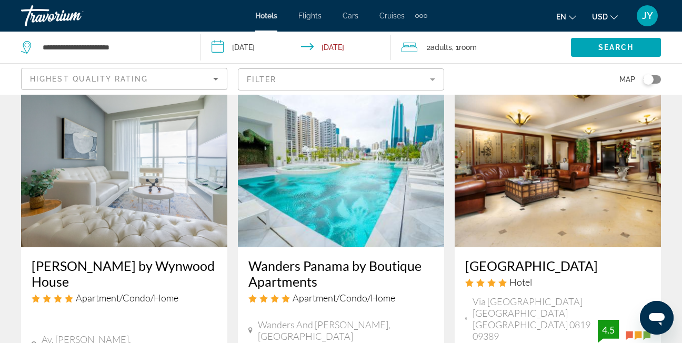
click at [351, 189] on img "Main content" at bounding box center [341, 163] width 206 height 168
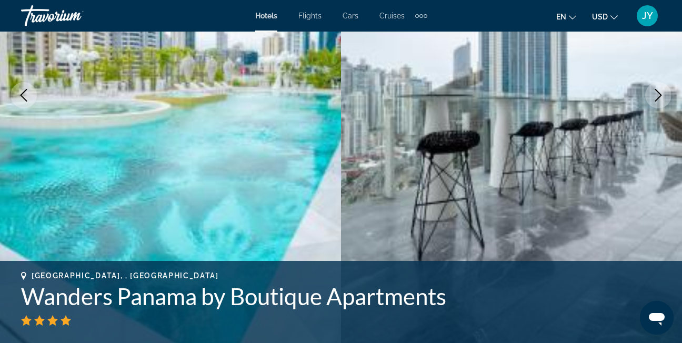
scroll to position [158, 0]
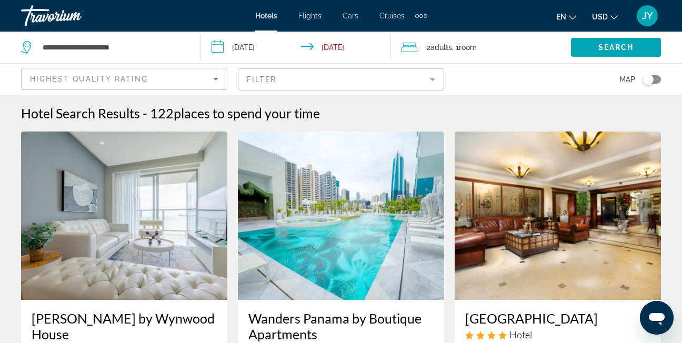
click at [308, 11] on div "Hotels Flights Cars Cruises Activities Hotels Flights Cars Cruises Activities" at bounding box center [341, 15] width 172 height 17
click at [311, 15] on span "Flights" at bounding box center [309, 16] width 23 height 8
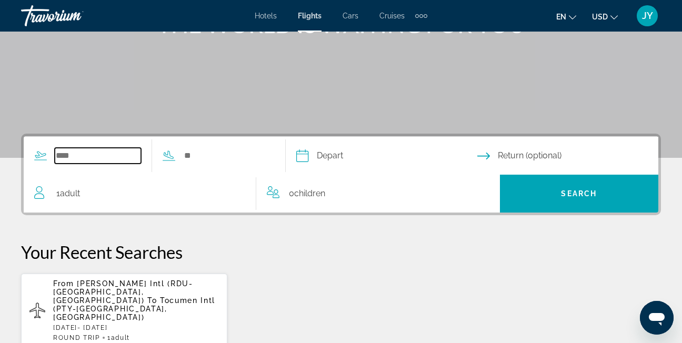
click at [99, 159] on input "Search widget" at bounding box center [98, 156] width 86 height 16
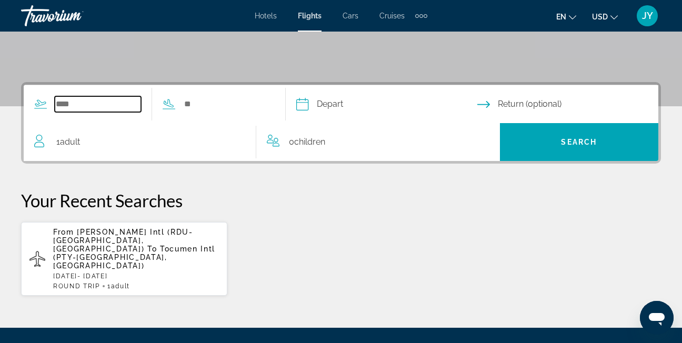
scroll to position [257, 0]
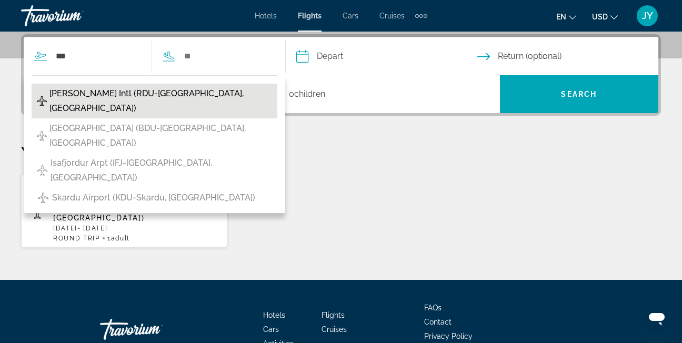
click at [212, 91] on button "[PERSON_NAME] Intl (RDU-[GEOGRAPHIC_DATA], [GEOGRAPHIC_DATA])" at bounding box center [155, 101] width 246 height 35
type input "**********"
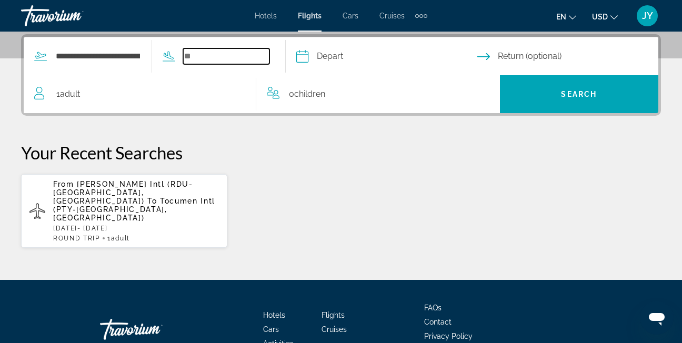
click at [245, 60] on input "Search widget" at bounding box center [226, 56] width 86 height 16
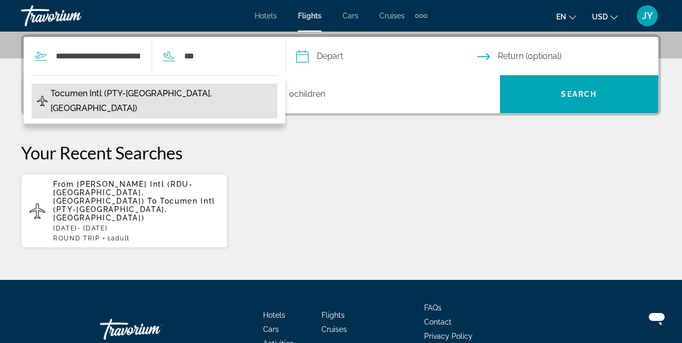
click at [199, 87] on button "Tocumen Intl (PTY-[GEOGRAPHIC_DATA], [GEOGRAPHIC_DATA])" at bounding box center [155, 101] width 246 height 35
type input "**********"
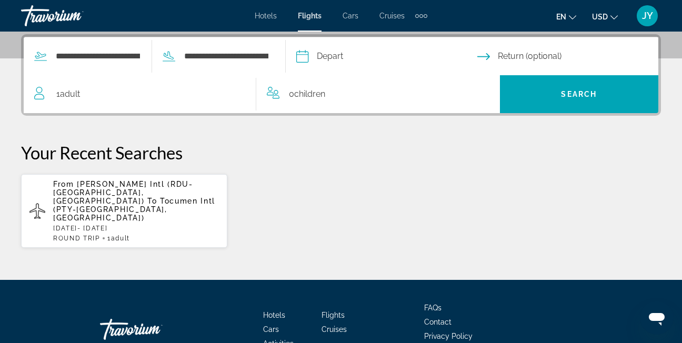
click at [341, 57] on input "Depart date" at bounding box center [386, 57] width 185 height 41
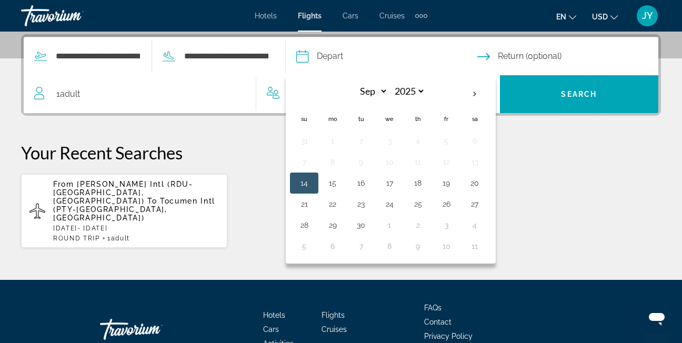
click at [313, 184] on button "14" at bounding box center [304, 183] width 17 height 15
type input "**********"
select select "*"
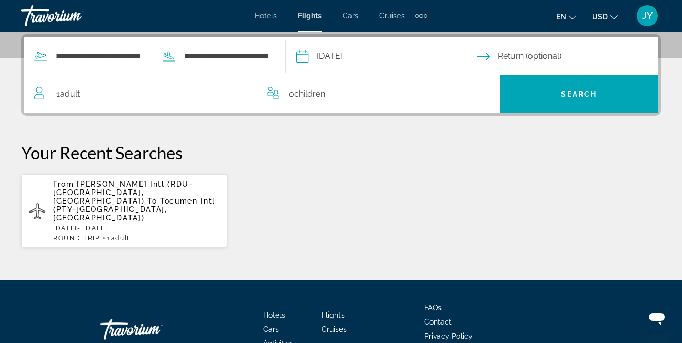
click at [516, 56] on input "Return date" at bounding box center [569, 57] width 185 height 41
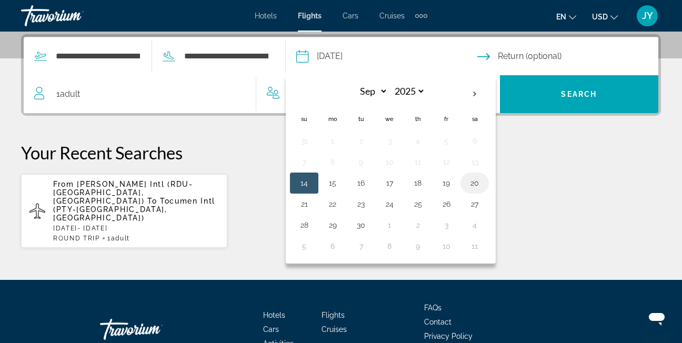
click at [483, 183] on button "20" at bounding box center [474, 183] width 17 height 15
type input "**********"
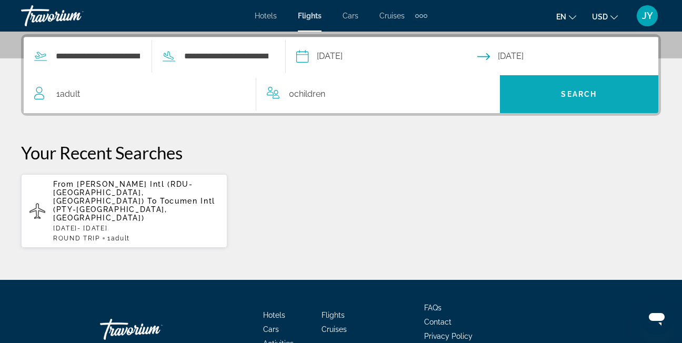
click at [545, 91] on span "Search widget" at bounding box center [579, 94] width 159 height 25
